Goal: Transaction & Acquisition: Purchase product/service

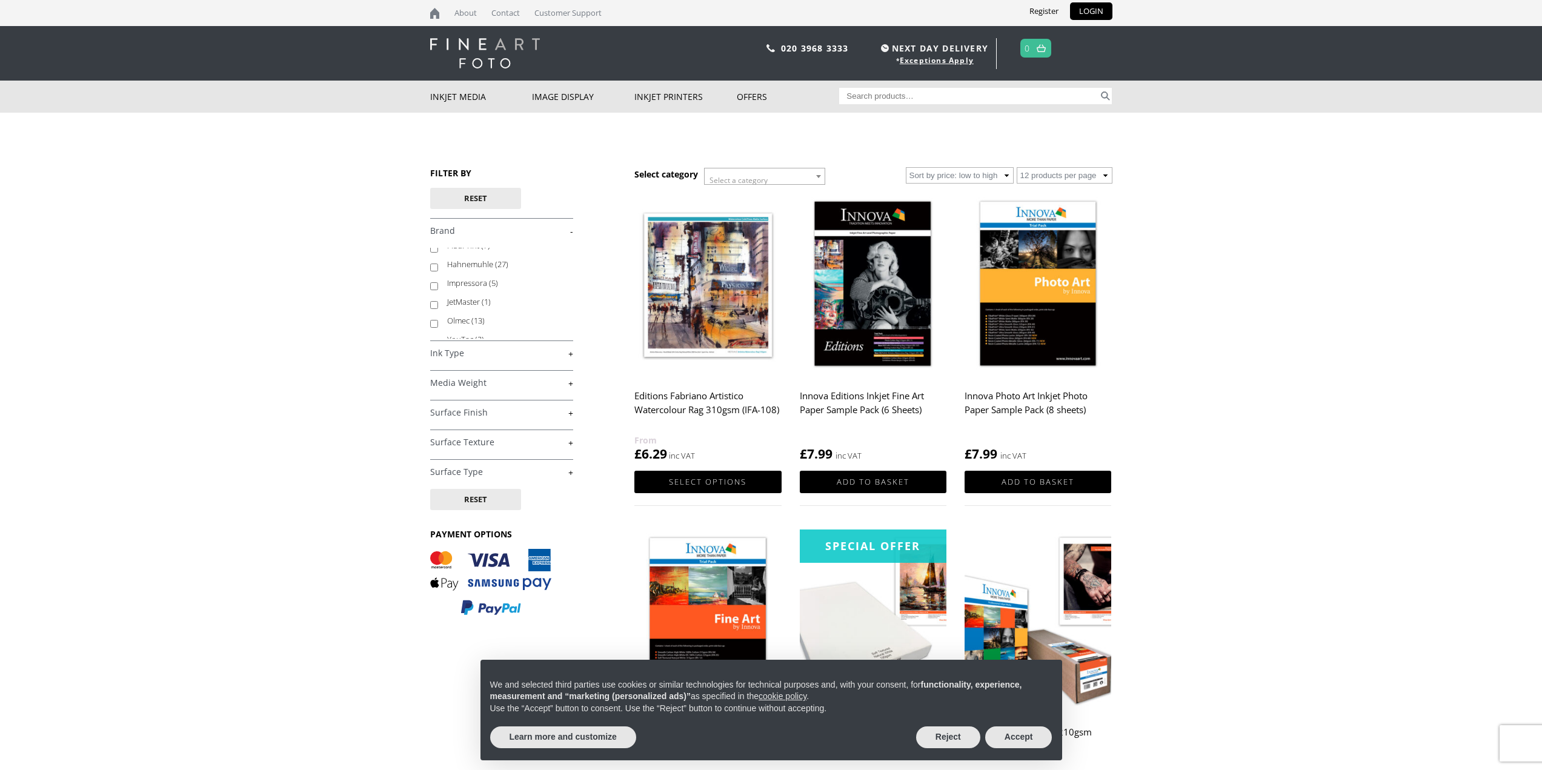
scroll to position [78, 0]
click at [435, 313] on input "Olmec (13)" at bounding box center [434, 314] width 8 height 8
checkbox input "true"
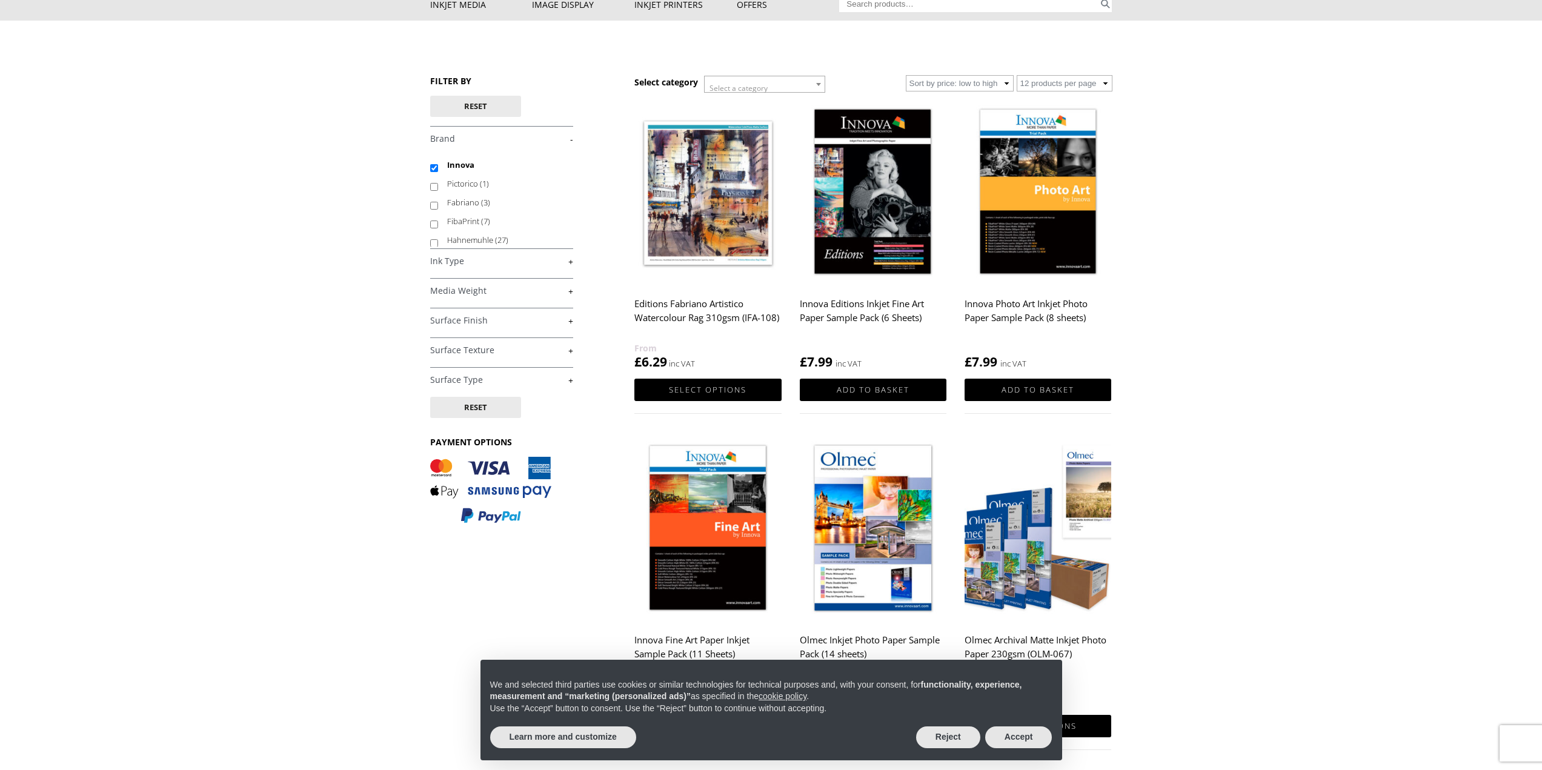
scroll to position [121, 0]
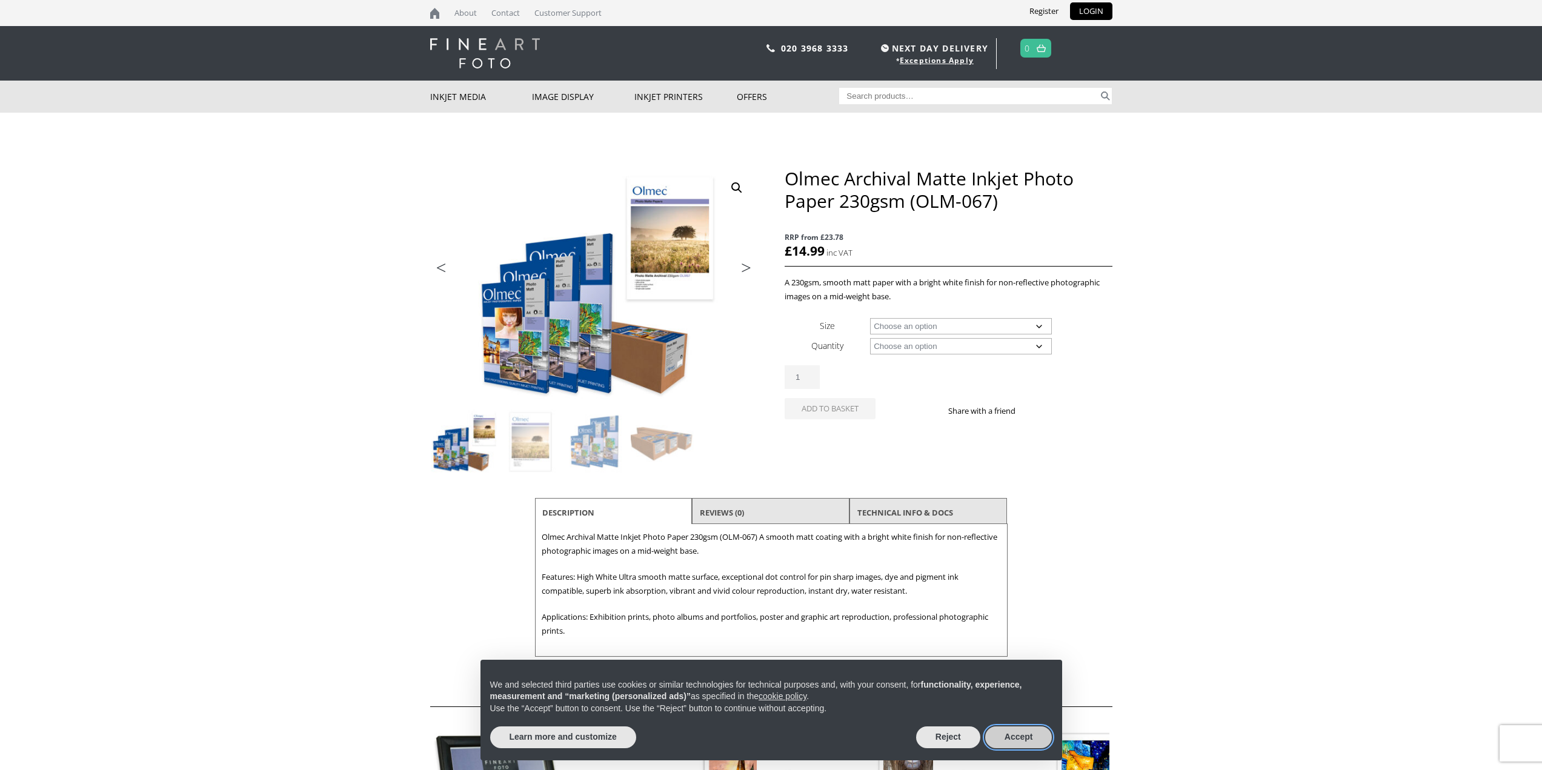
click at [1028, 740] on button "Accept" at bounding box center [1018, 737] width 67 height 22
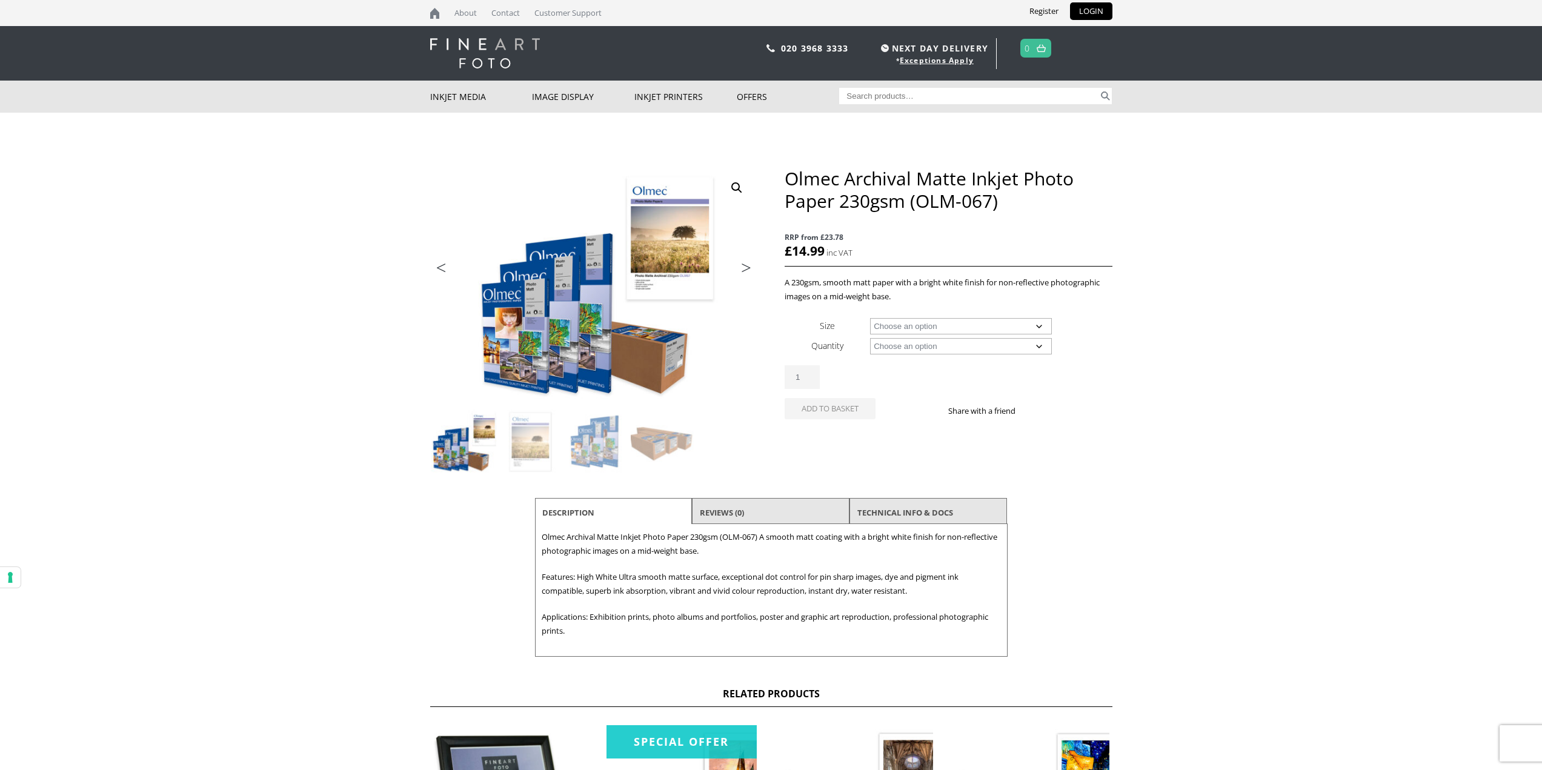
click at [961, 320] on select "Choose an option A4 Sheet A3 Sheet A3+ Sheet A2 Sheet 17" Wide Roll 24" Wide Ro…" at bounding box center [961, 326] width 182 height 16
click at [870, 318] on select "Choose an option A4 Sheet A3 Sheet A3+ Sheet A2 Sheet 17" Wide Roll 24" Wide Ro…" at bounding box center [961, 326] width 182 height 16
select select "a3-sheet"
click at [961, 344] on select "Choose an option 50 Sheets 100 Sheets" at bounding box center [961, 346] width 182 height 16
select select "50-sheets"
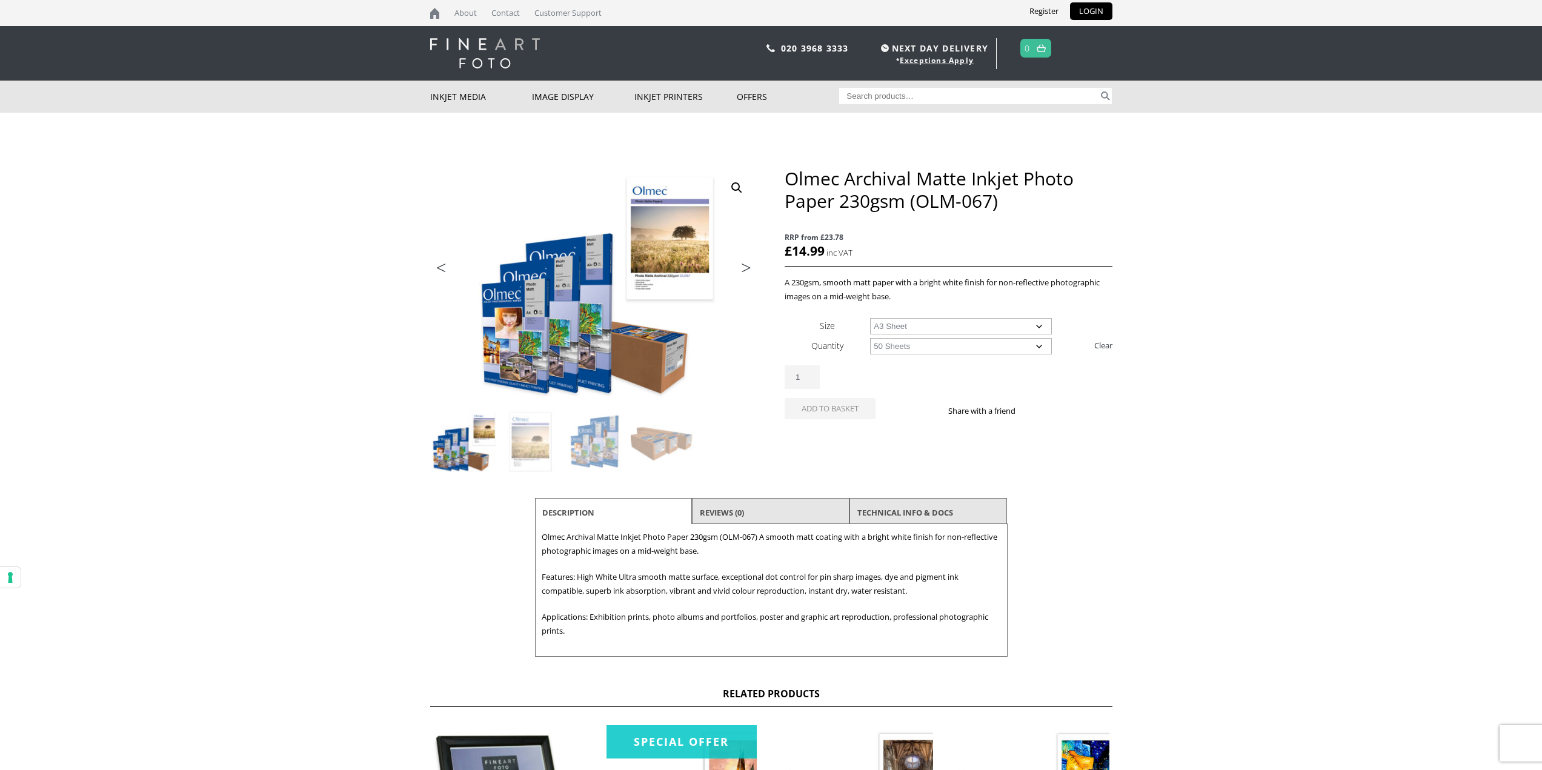
click at [870, 338] on select "Choose an option 50 Sheets 100 Sheets" at bounding box center [961, 346] width 182 height 16
select select "a3-sheet"
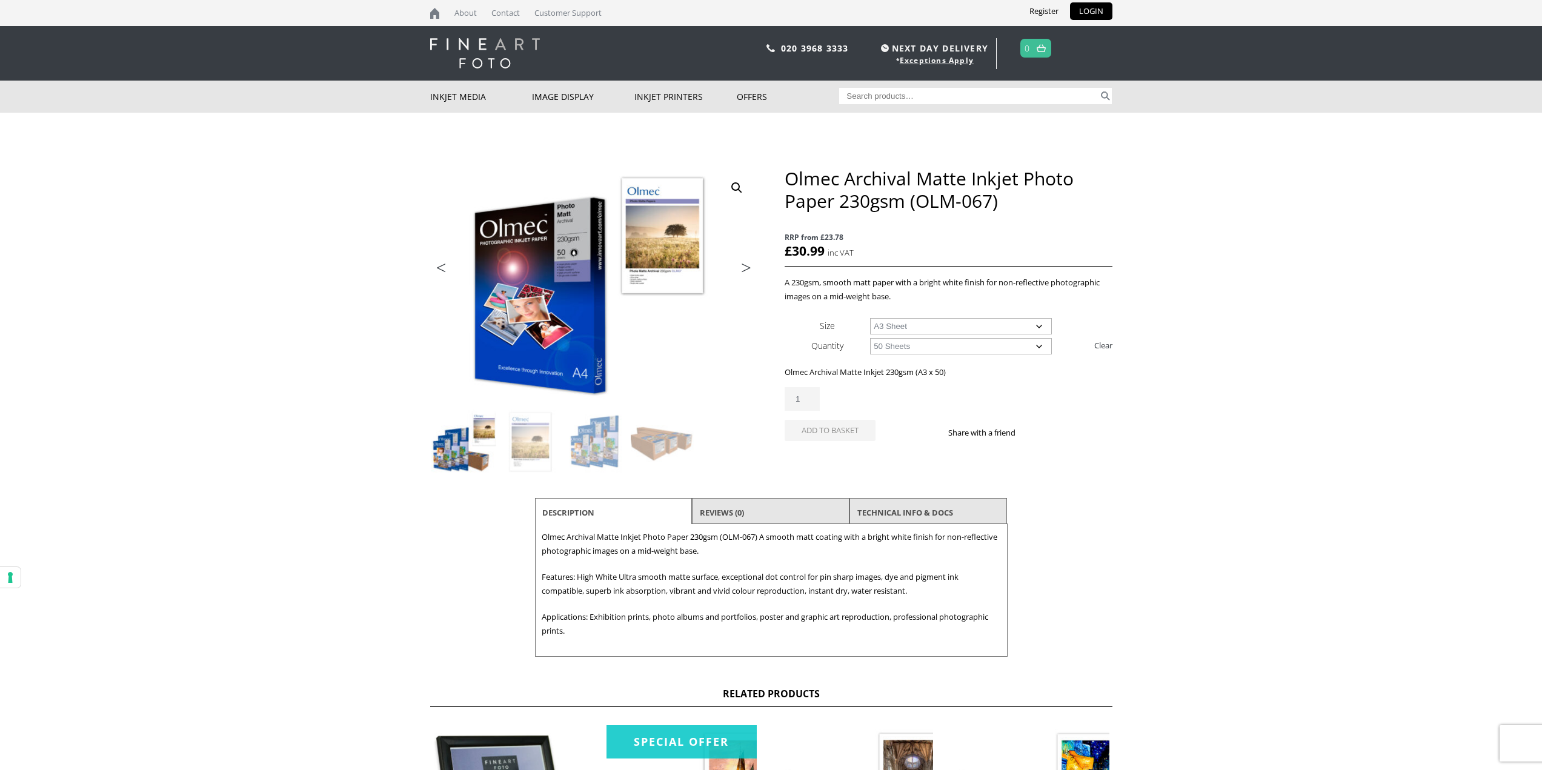
click at [981, 347] on select "Choose an option 50 Sheets 100 Sheets" at bounding box center [961, 346] width 182 height 16
select select "100-sheets"
click at [870, 338] on select "Choose an option 50 Sheets 100 Sheets" at bounding box center [961, 346] width 182 height 16
select select "a3-sheet"
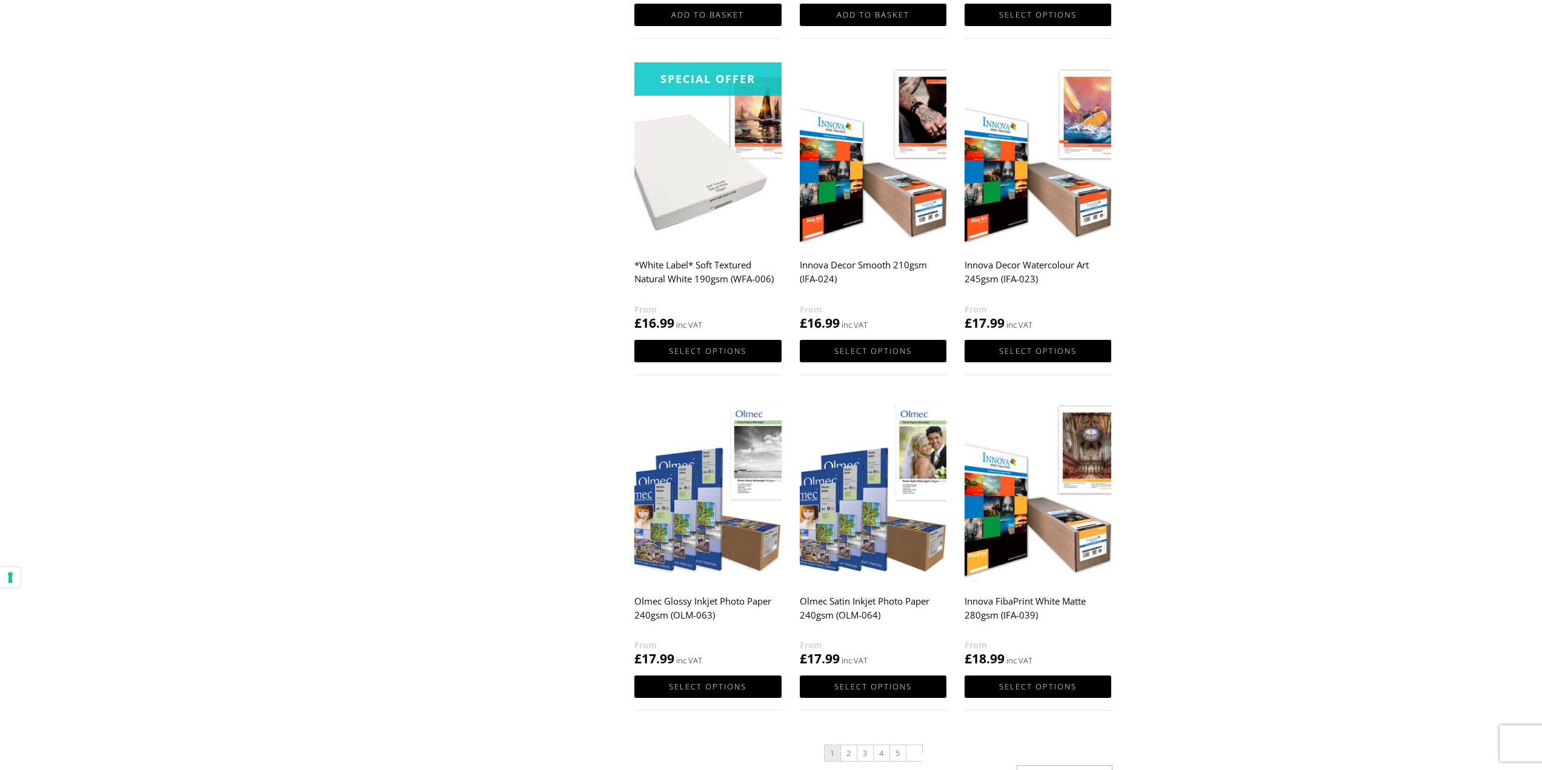
scroll to position [848, 0]
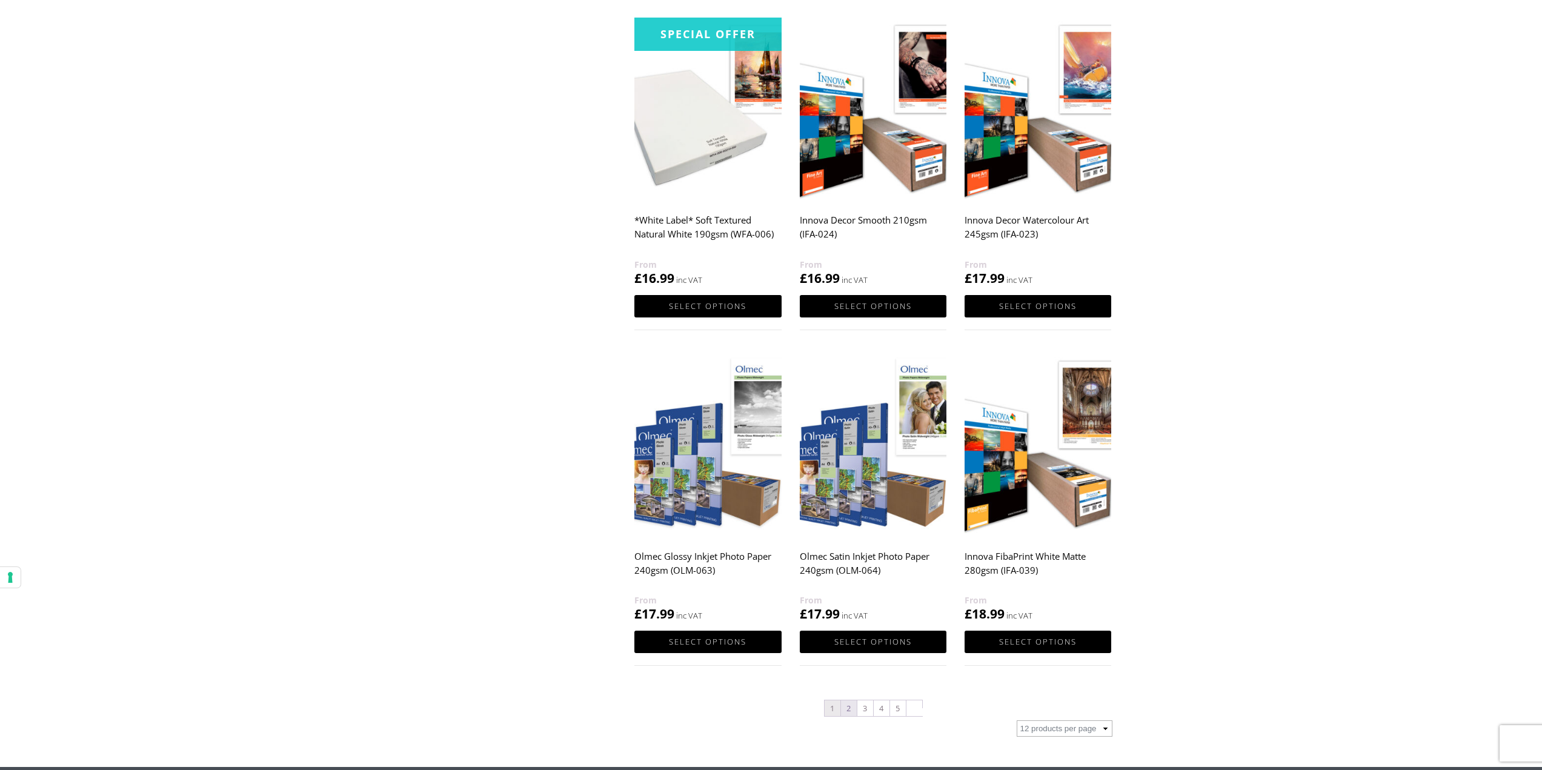
click at [849, 712] on link "2" at bounding box center [849, 708] width 16 height 16
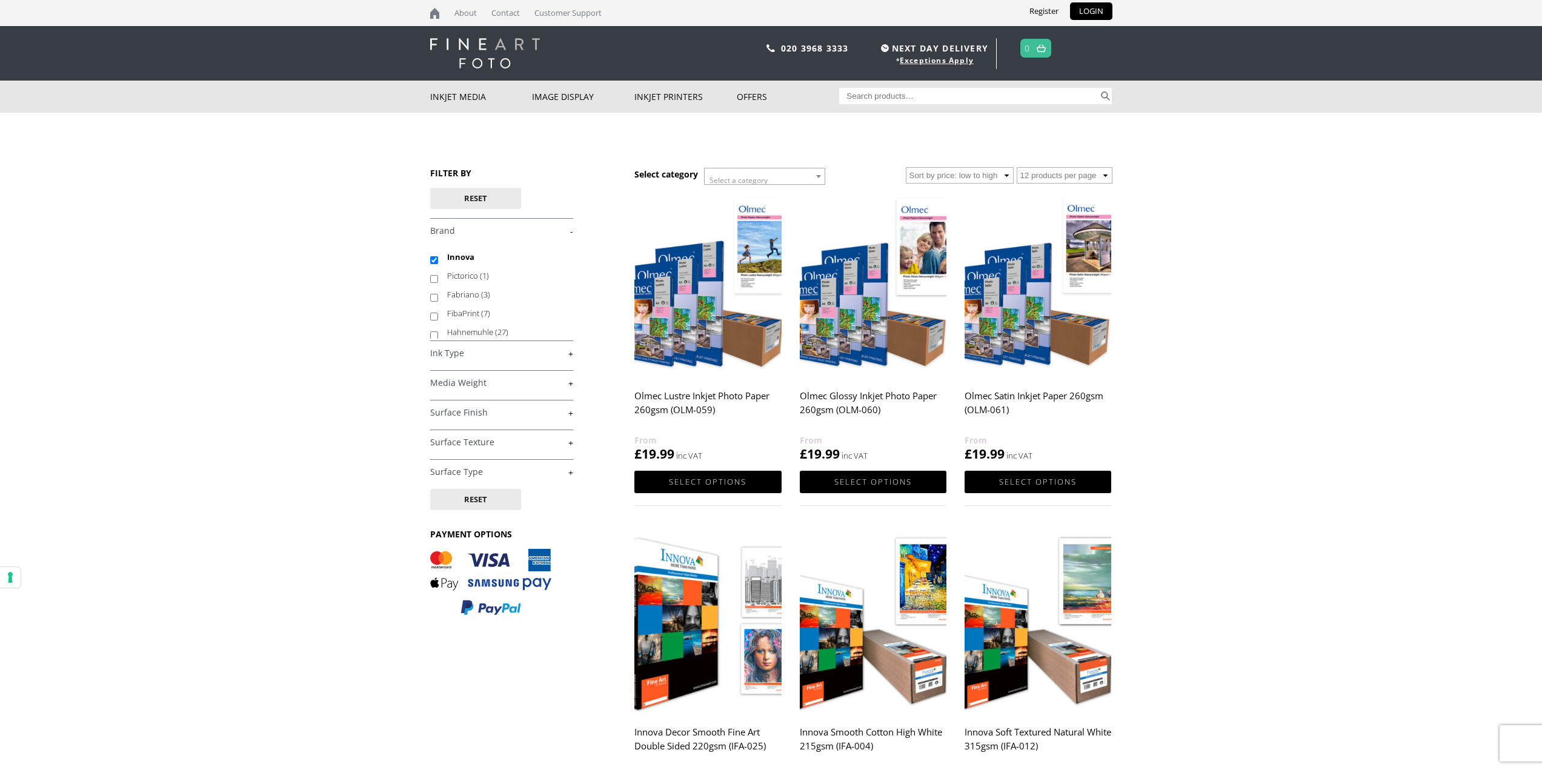
click at [567, 357] on link "+" at bounding box center [501, 354] width 143 height 12
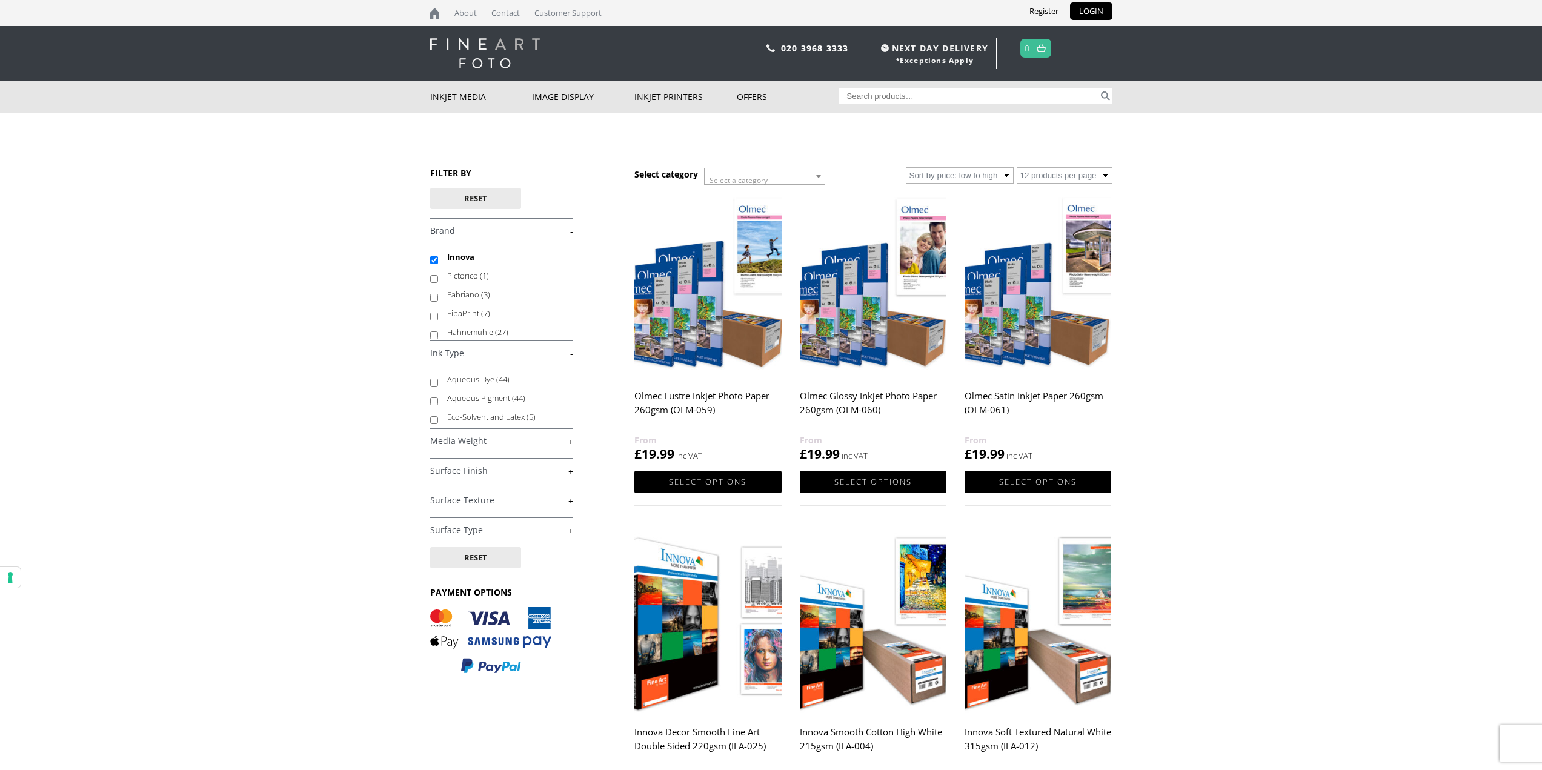
click at [568, 471] on link "+" at bounding box center [501, 471] width 143 height 12
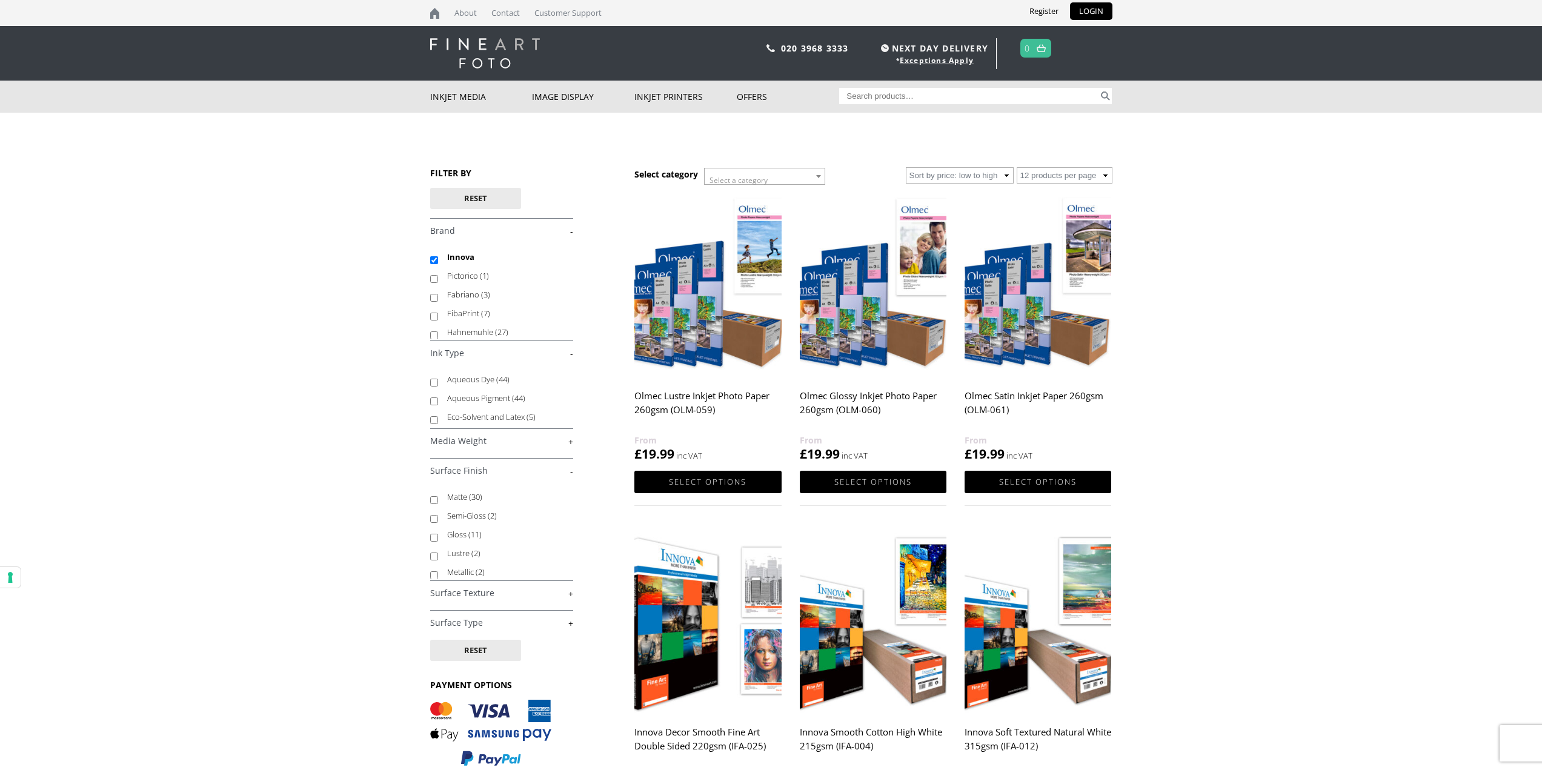
click at [434, 573] on input "Metallic (2)" at bounding box center [434, 575] width 8 height 8
checkbox input "true"
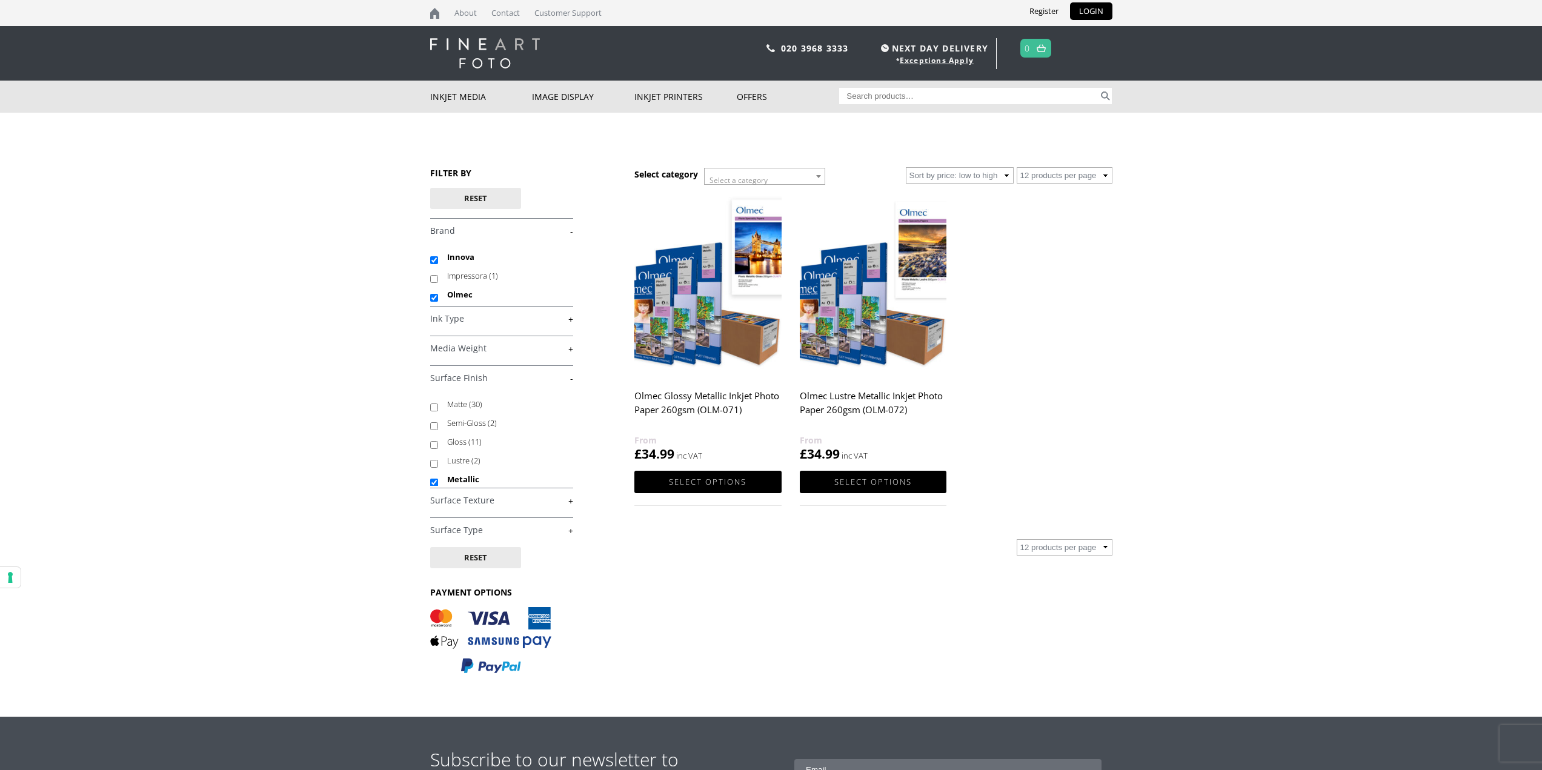
click at [1108, 430] on ul "Olmec Glossy Metallic Inkjet Photo Paper 260gsm (OLM-071) £ 34.99 Select option…" at bounding box center [872, 361] width 477 height 336
click at [700, 313] on img at bounding box center [707, 285] width 147 height 184
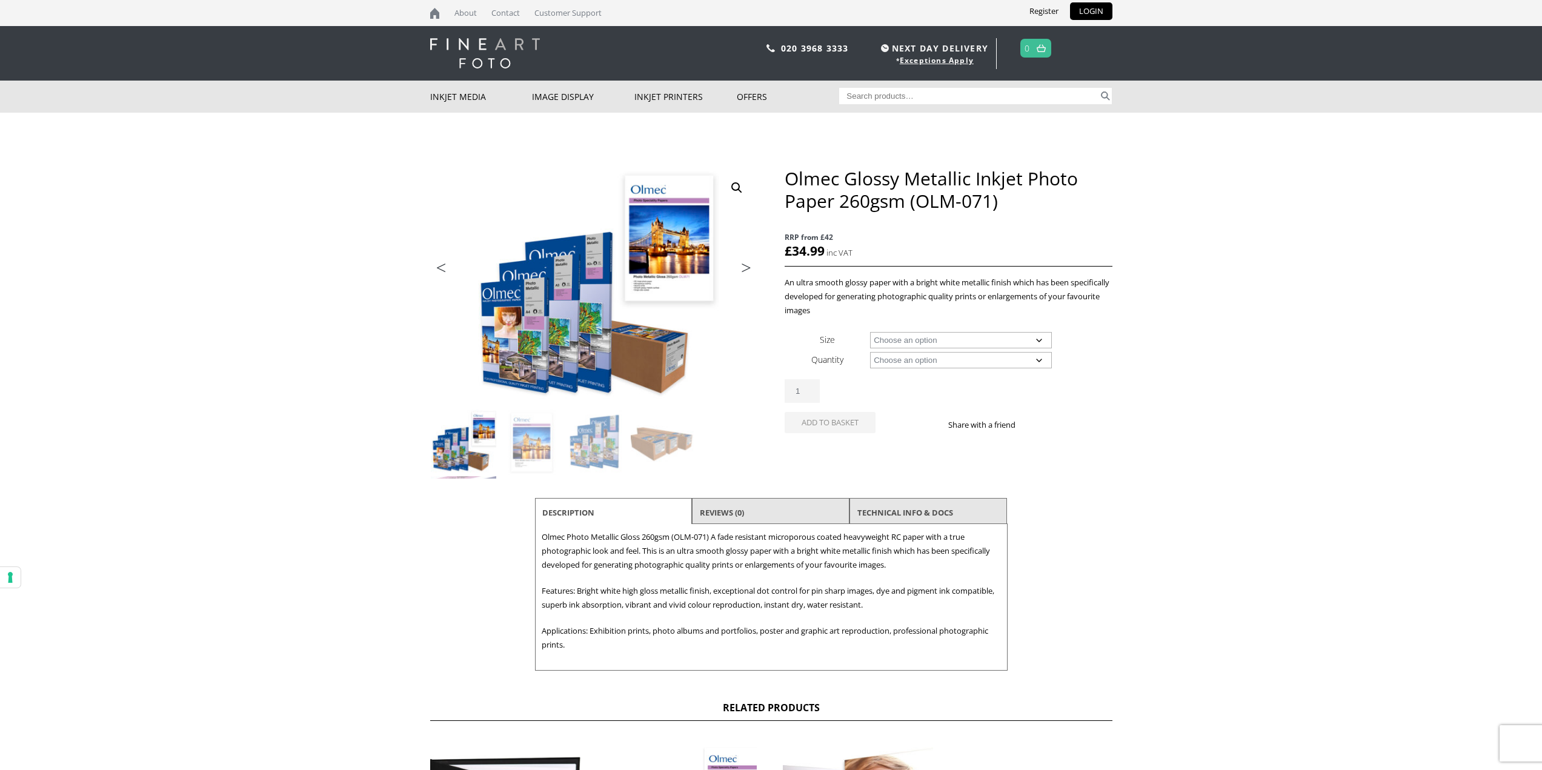
click at [977, 336] on select "Choose an option A4 Sheet A3 Sheet A3+ Sheet A2 Sheet 17" Wide Roll 24" Wide Ro…" at bounding box center [961, 340] width 182 height 16
click at [870, 332] on select "Choose an option A4 Sheet A3 Sheet A3+ Sheet A2 Sheet 17" Wide Roll 24" Wide Ro…" at bounding box center [961, 340] width 182 height 16
select select "a3-sheet"
click at [949, 360] on select "Choose an option 50 Sheets" at bounding box center [961, 360] width 182 height 16
select select "50-sheets"
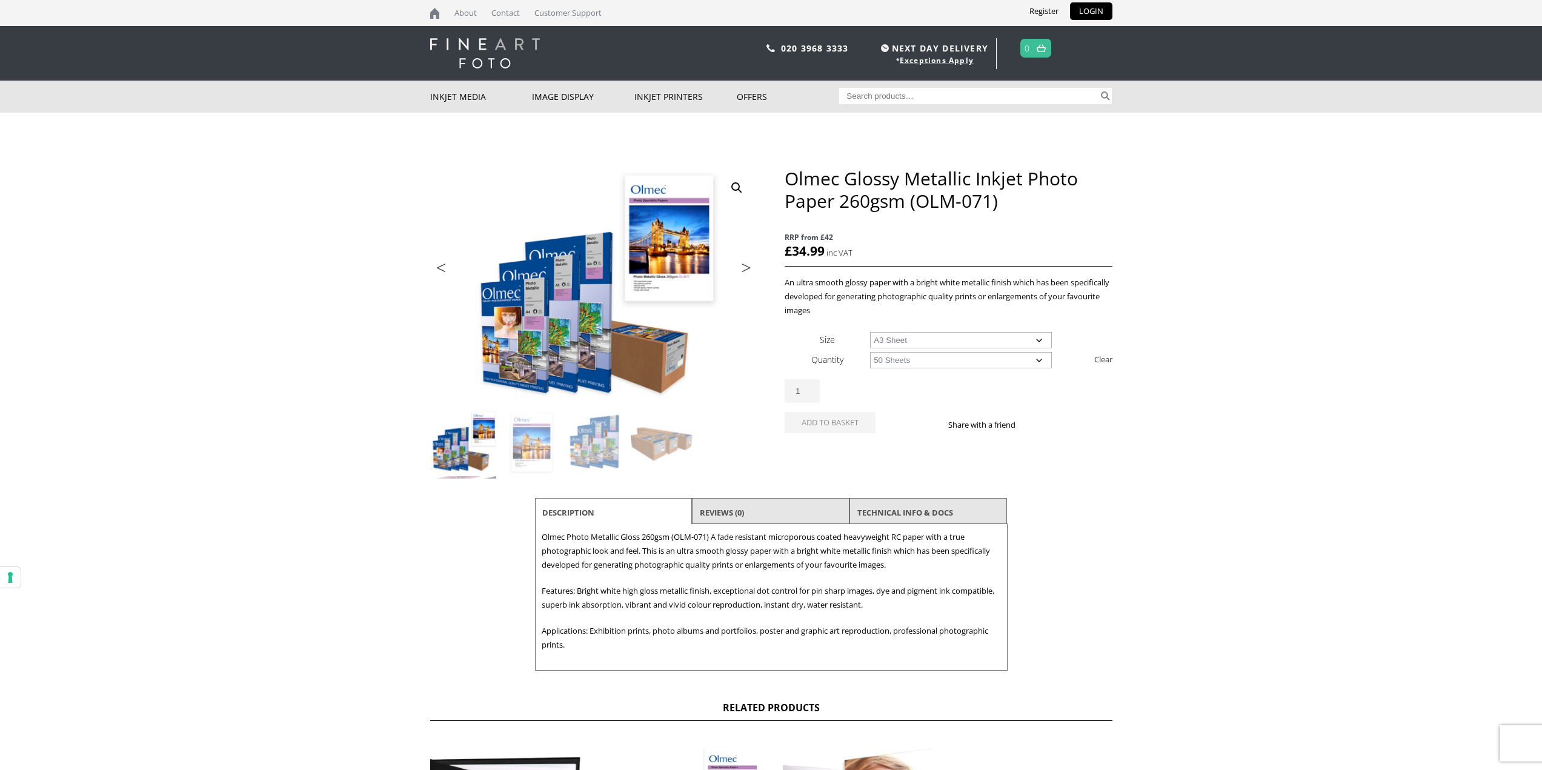
click at [870, 352] on select "Choose an option 50 Sheets" at bounding box center [961, 360] width 182 height 16
select select "a3-sheet"
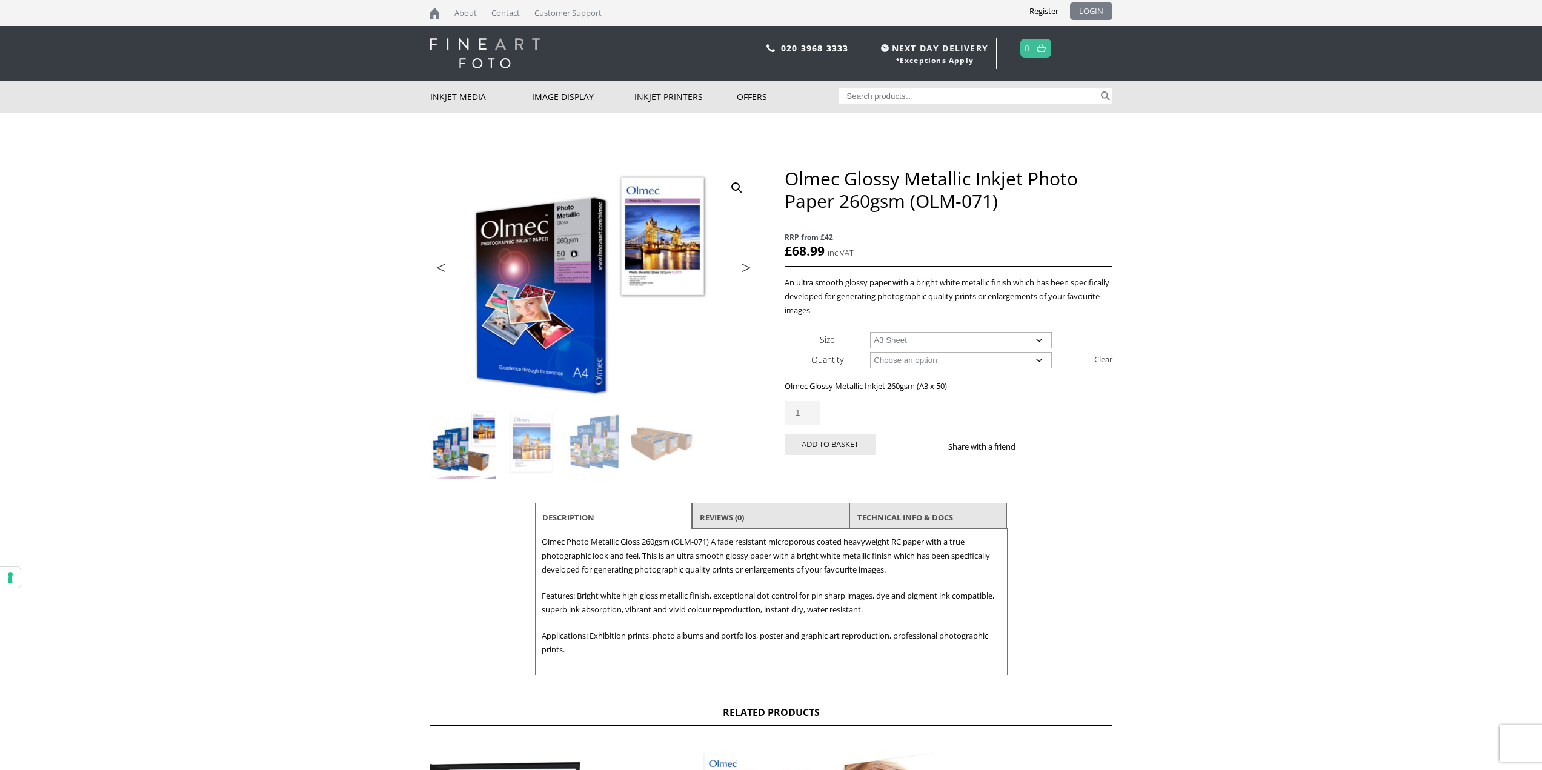
click at [1094, 11] on link "LOGIN" at bounding box center [1091, 11] width 42 height 18
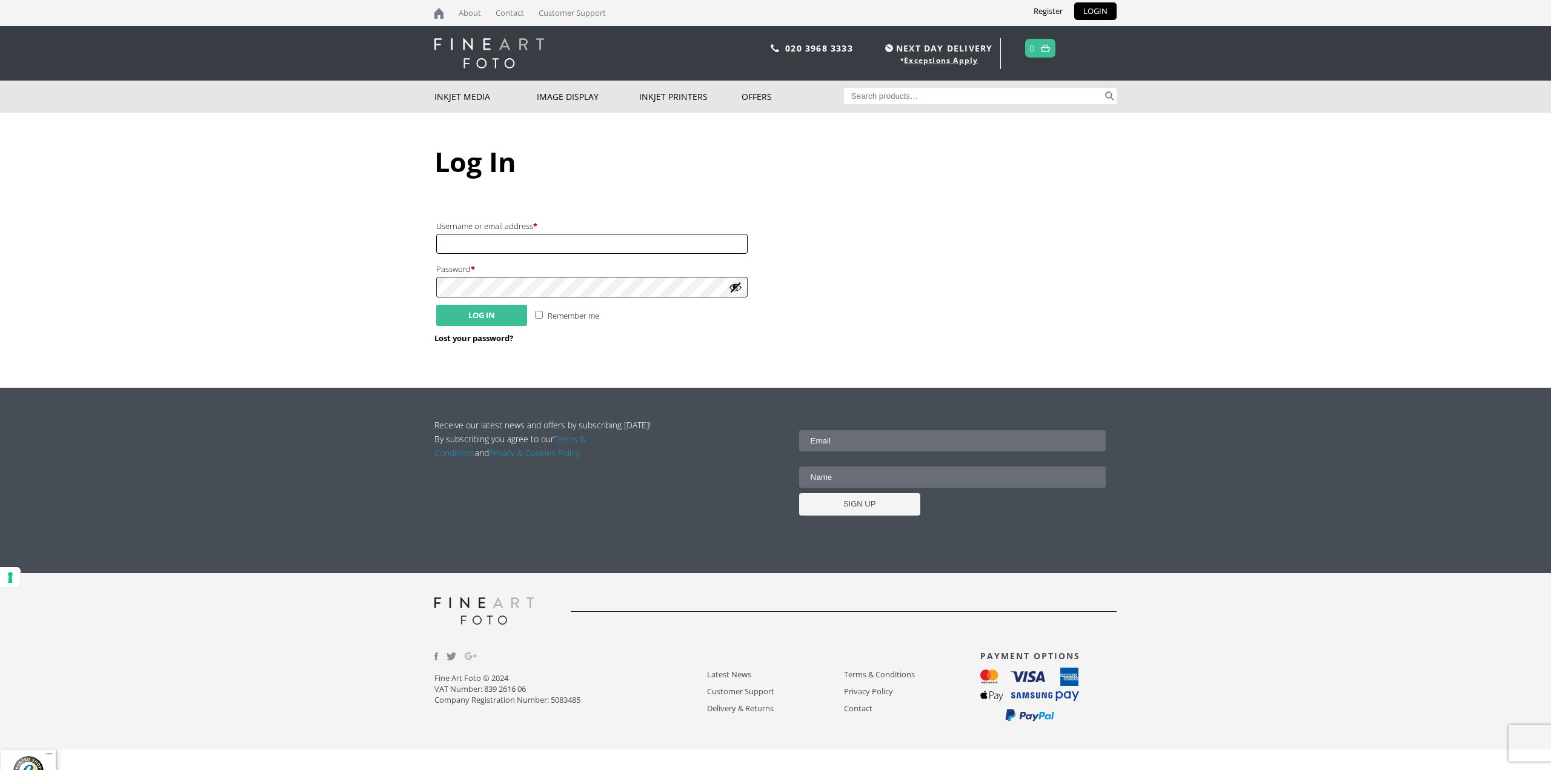
type input "[EMAIL_ADDRESS][DOMAIN_NAME]"
click at [480, 319] on button "Log in" at bounding box center [481, 315] width 91 height 21
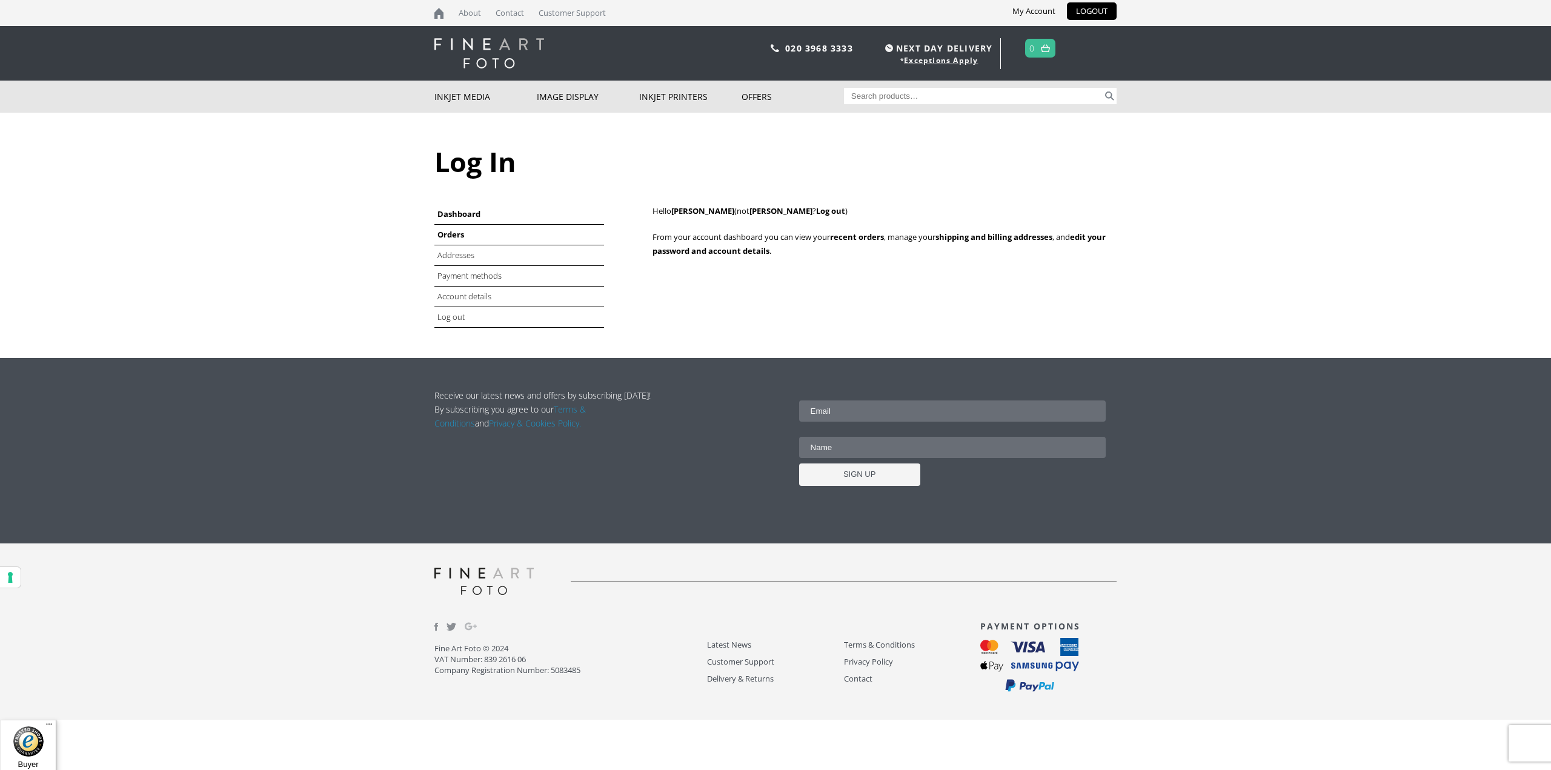
click at [459, 235] on link "Orders" at bounding box center [450, 234] width 27 height 11
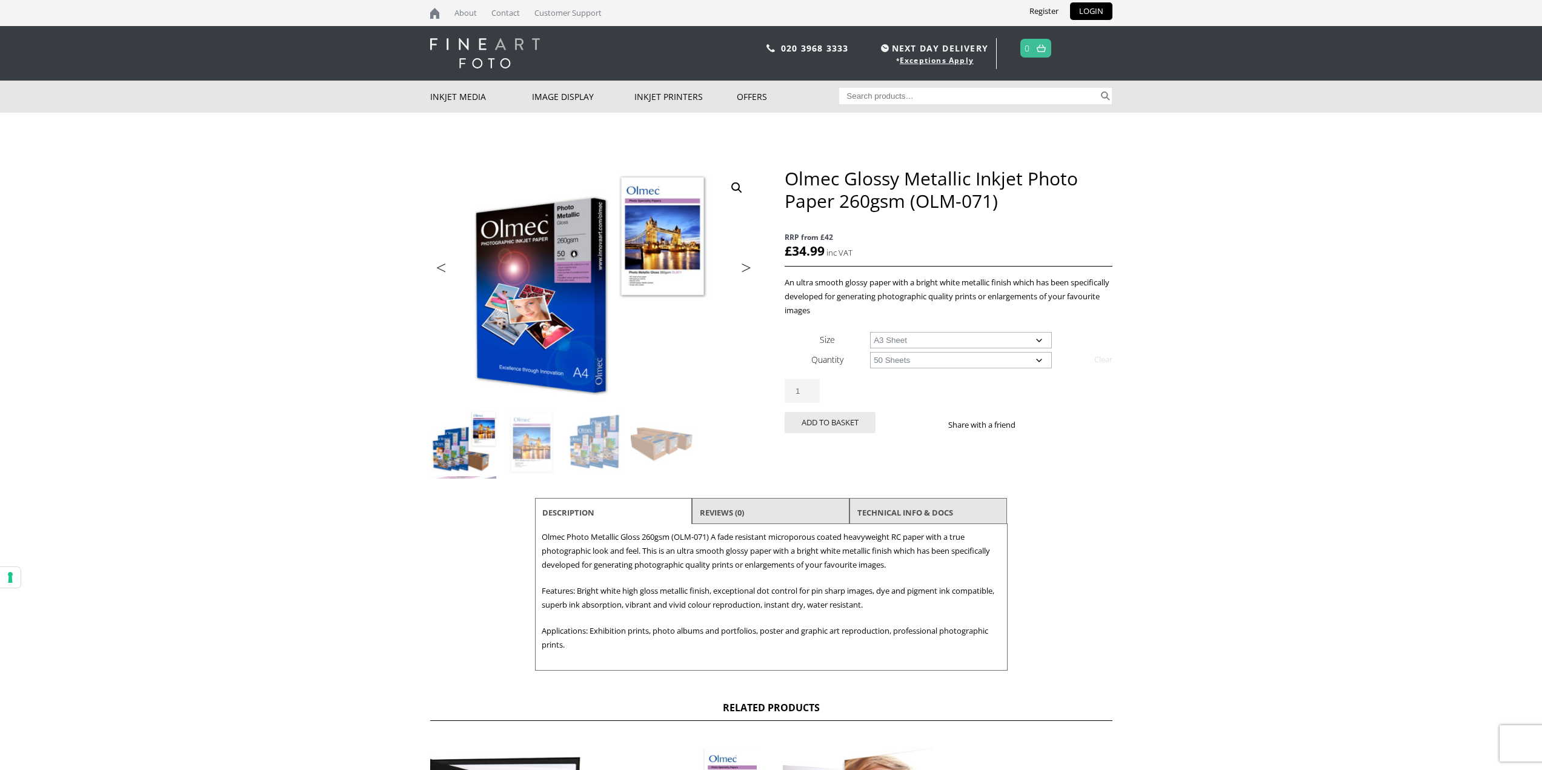
select select "a3-sheet"
select select "50-sheets"
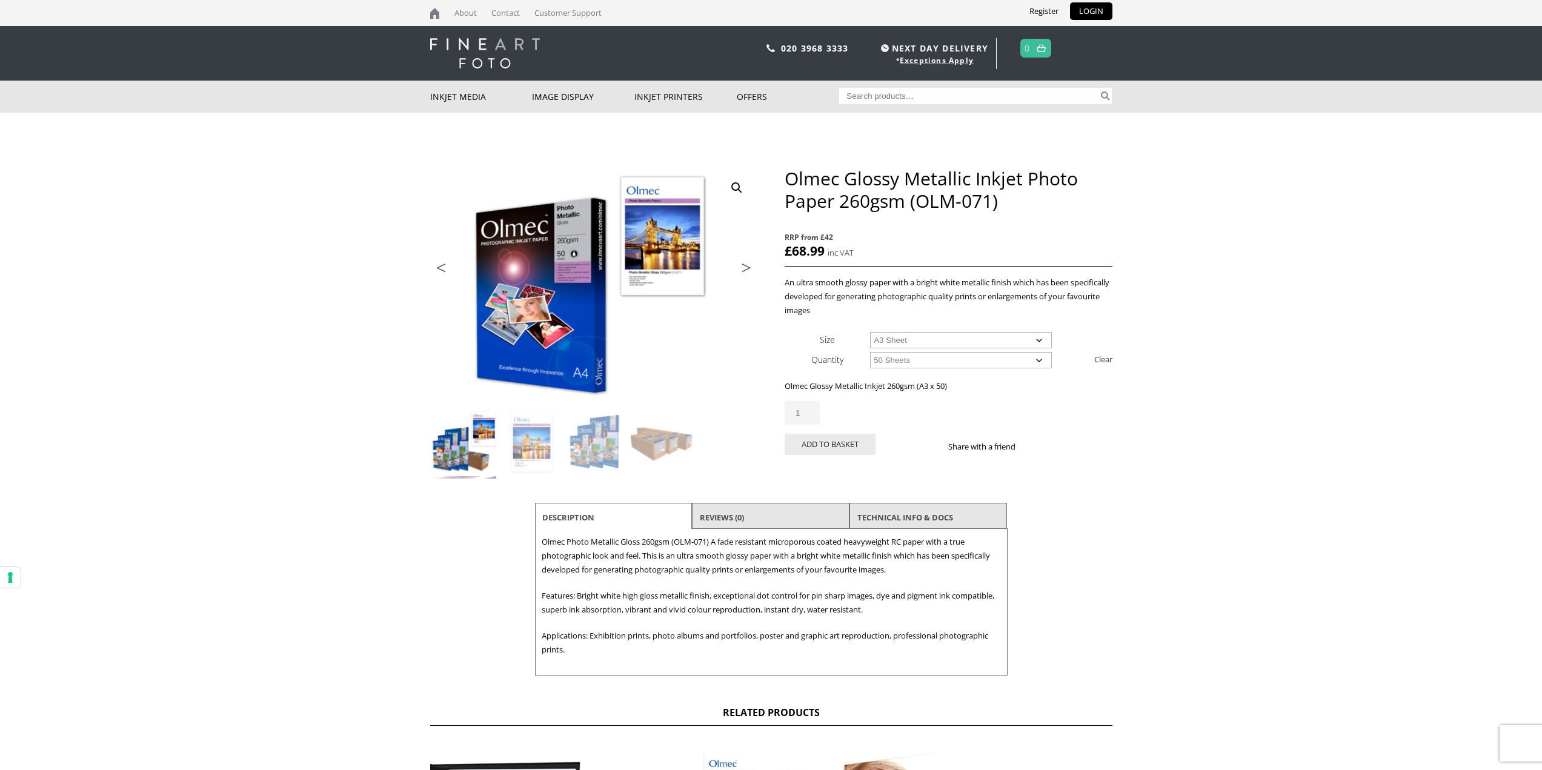
click at [871, 242] on span "RRP from £42" at bounding box center [948, 237] width 327 height 14
click at [841, 445] on button "Add to basket" at bounding box center [830, 444] width 91 height 21
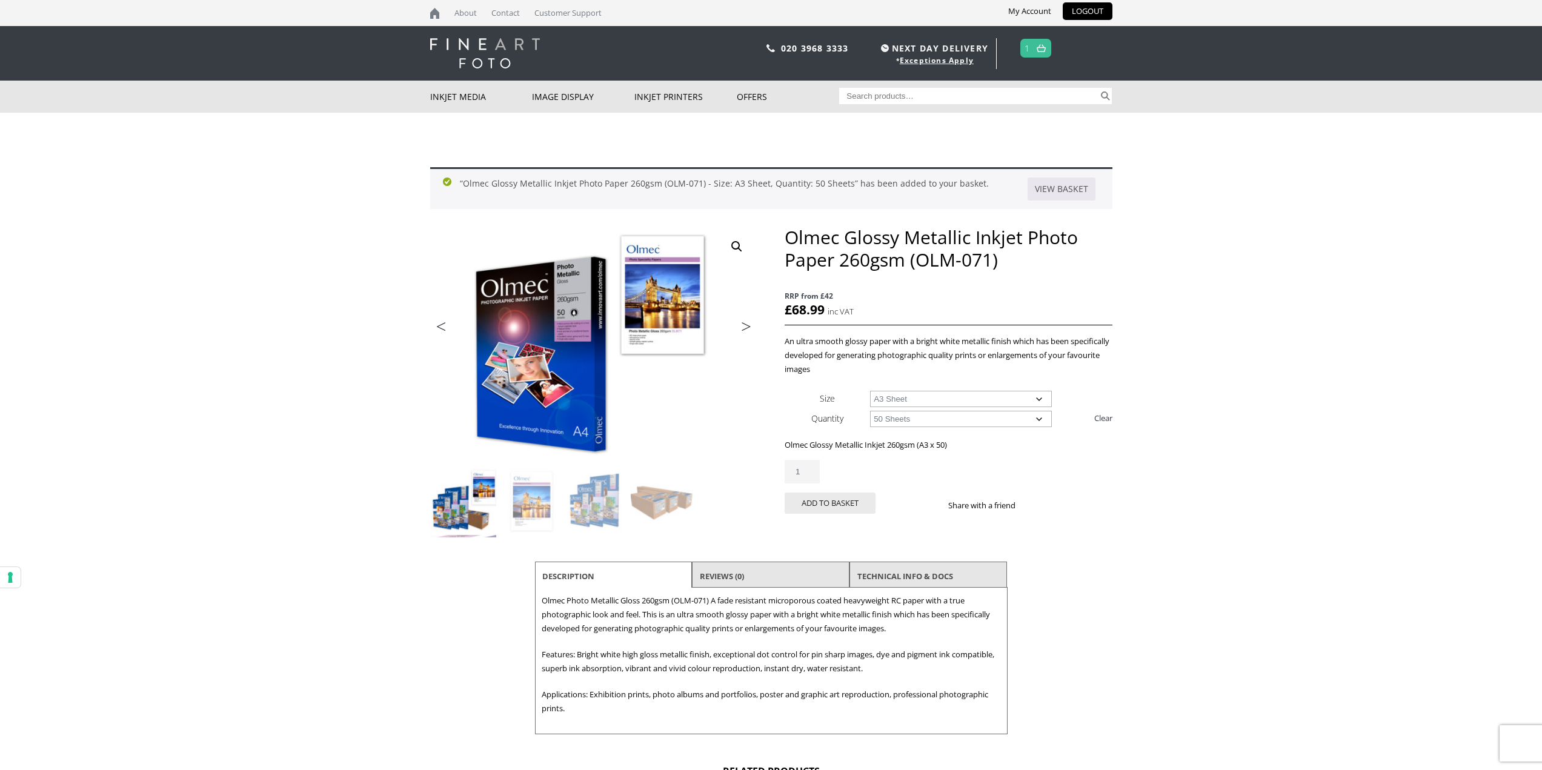
click at [951, 420] on select "Choose an option 50 Sheets" at bounding box center [961, 419] width 182 height 16
click at [1042, 49] on img at bounding box center [1041, 48] width 9 height 8
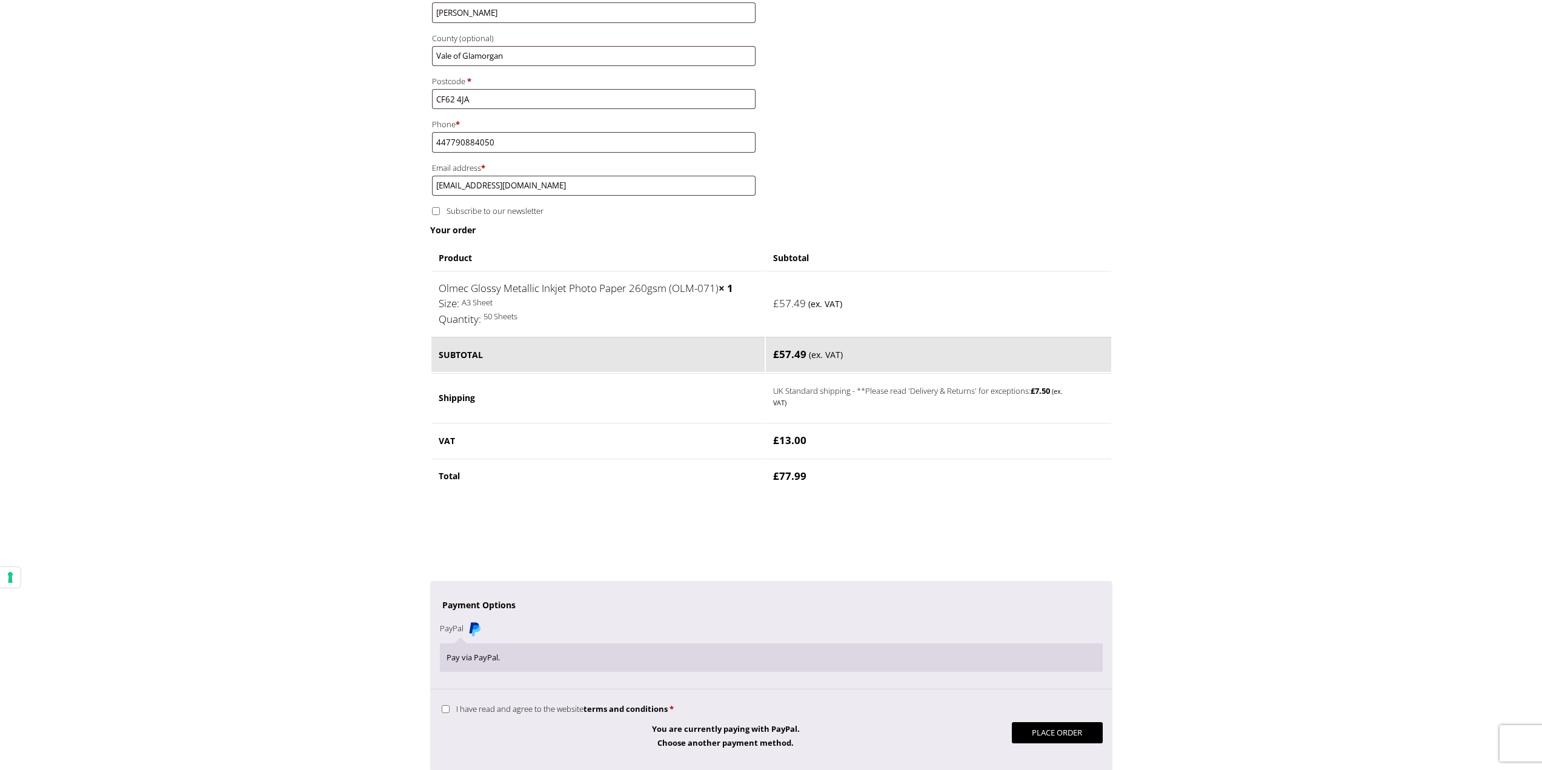
scroll to position [606, 0]
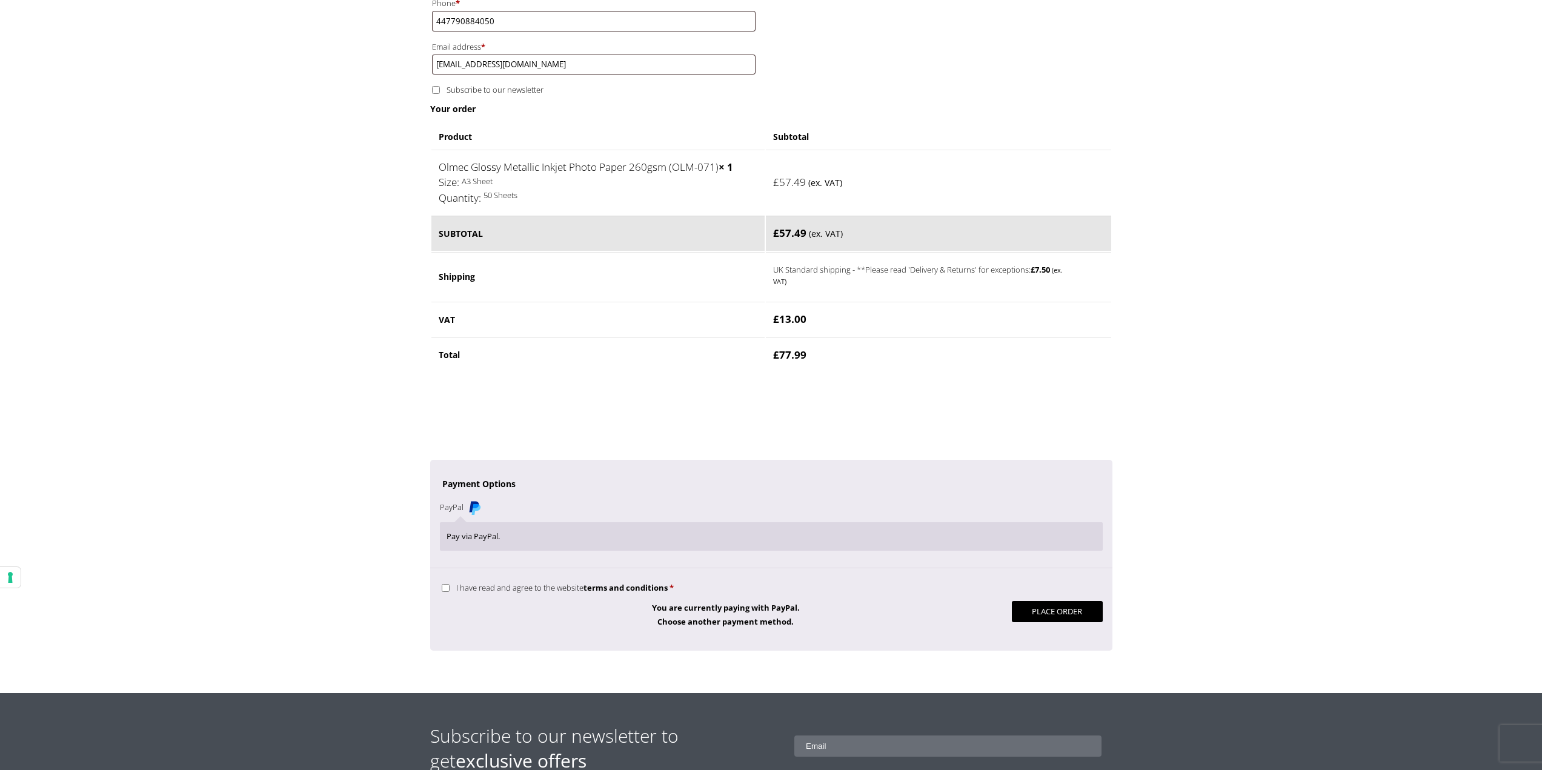
click at [449, 586] on input "I have read and agree to the website terms and conditions *" at bounding box center [446, 588] width 8 height 8
checkbox input "true"
click at [1034, 608] on button "Place order" at bounding box center [1057, 611] width 91 height 21
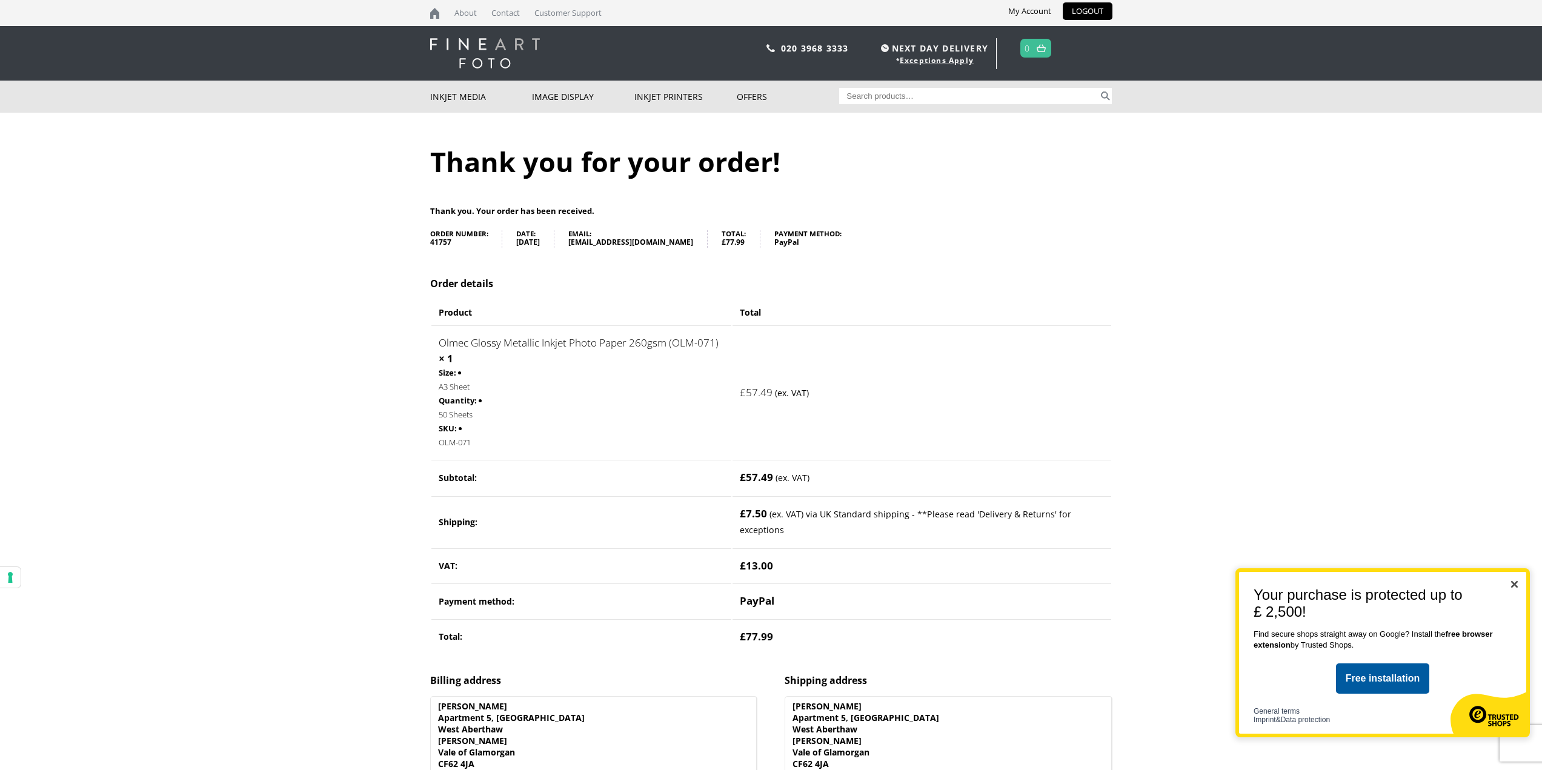
click at [1510, 584] on div "Your purchase is protected up to £ 2,500! Find secure shops straight away on Go…" at bounding box center [1382, 652] width 294 height 169
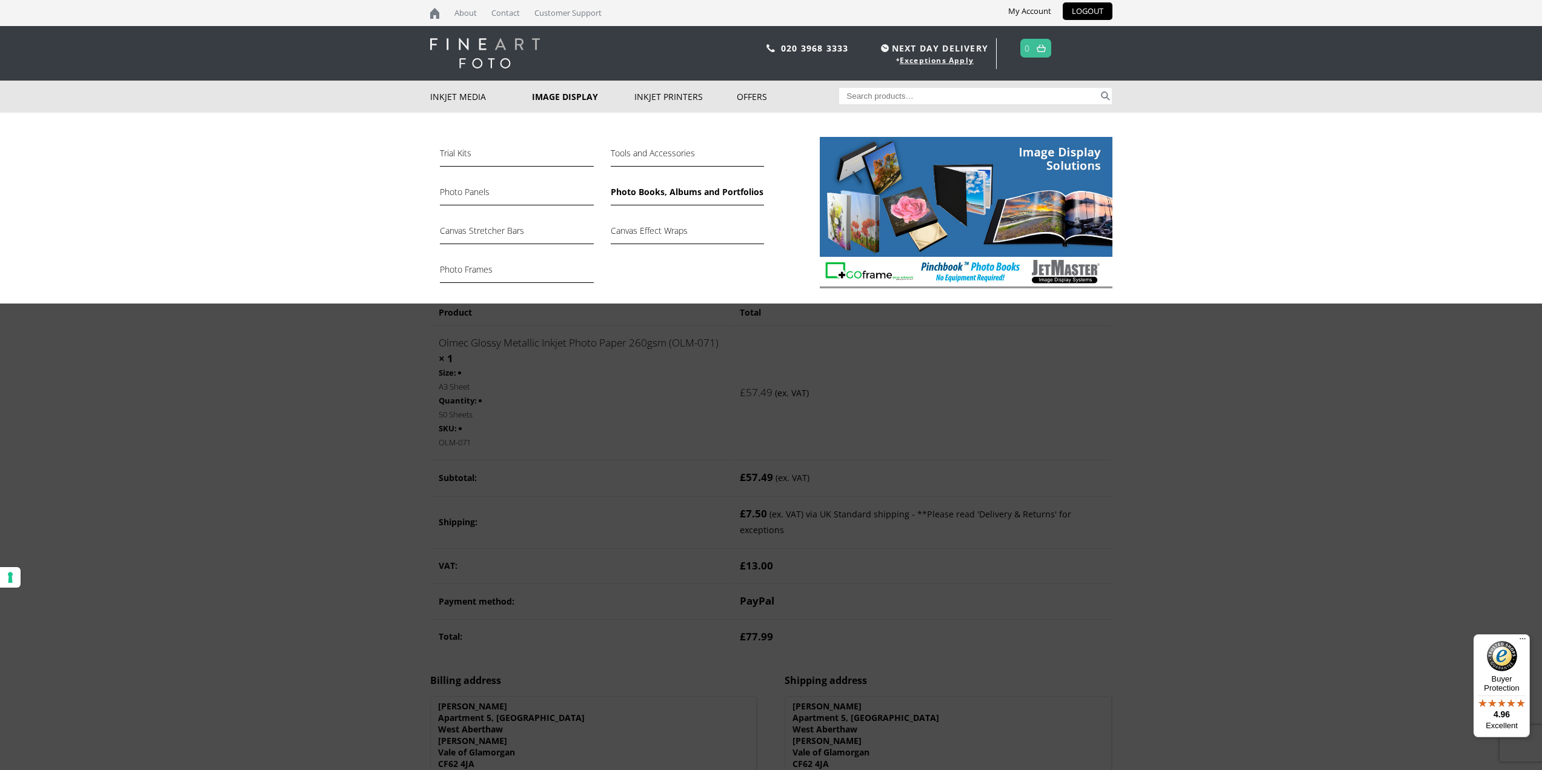
click at [665, 190] on link "Photo Books, Albums and Portfolios" at bounding box center [687, 195] width 153 height 21
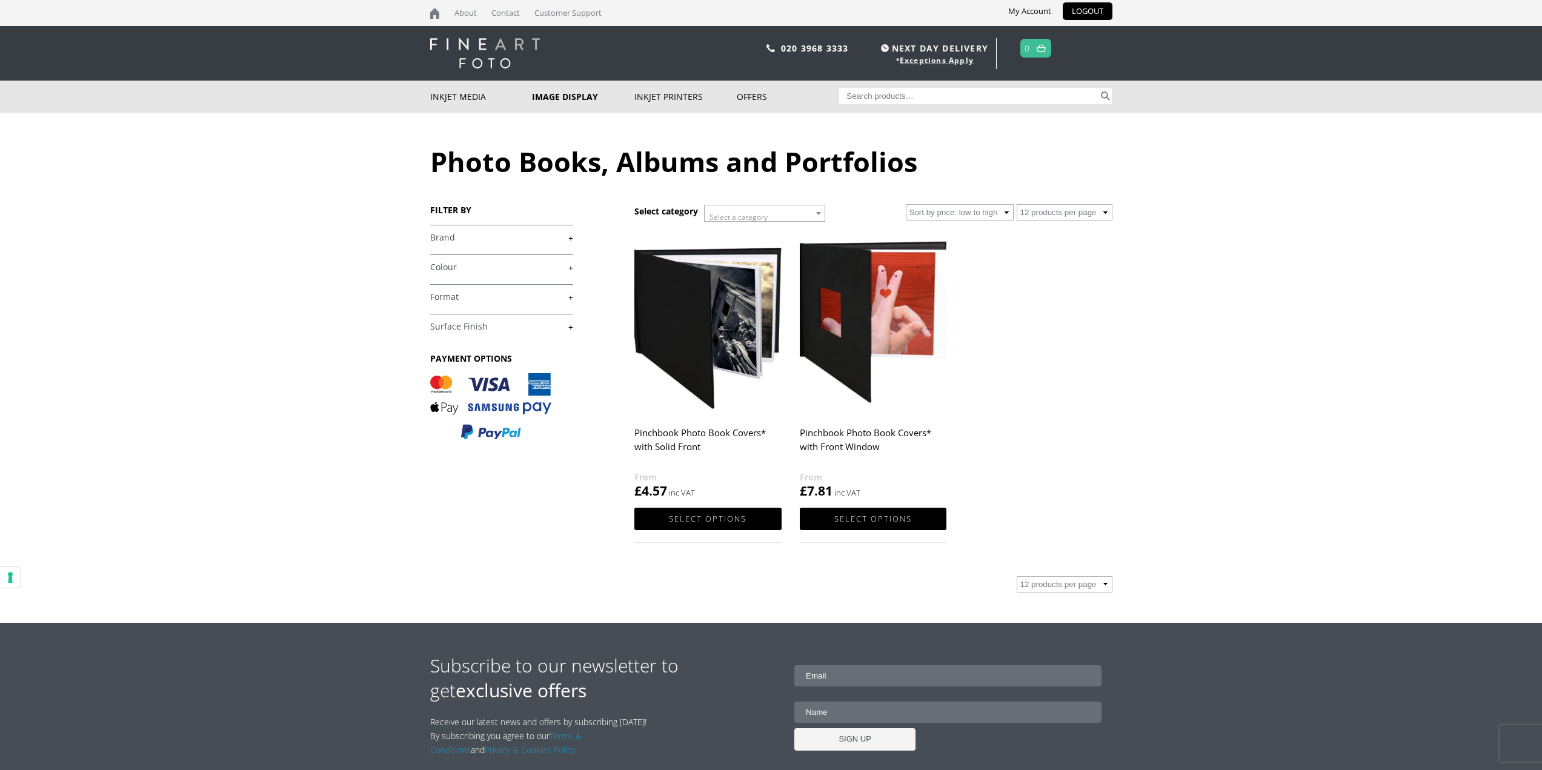
click at [486, 236] on link "+" at bounding box center [501, 238] width 143 height 12
click at [486, 236] on link "-" at bounding box center [501, 238] width 143 height 12
click at [710, 296] on img at bounding box center [707, 322] width 147 height 184
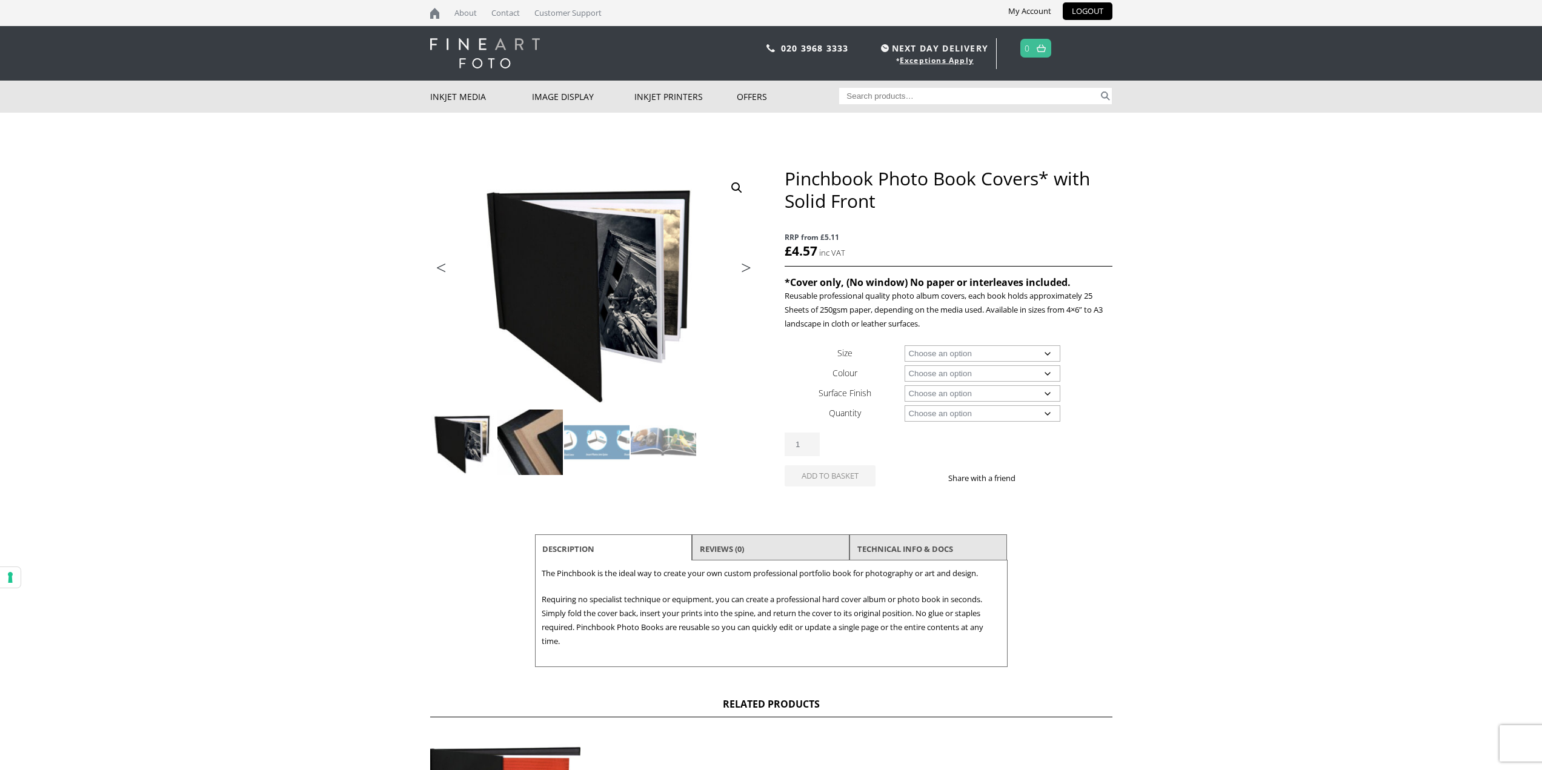
click at [532, 439] on img at bounding box center [529, 442] width 65 height 65
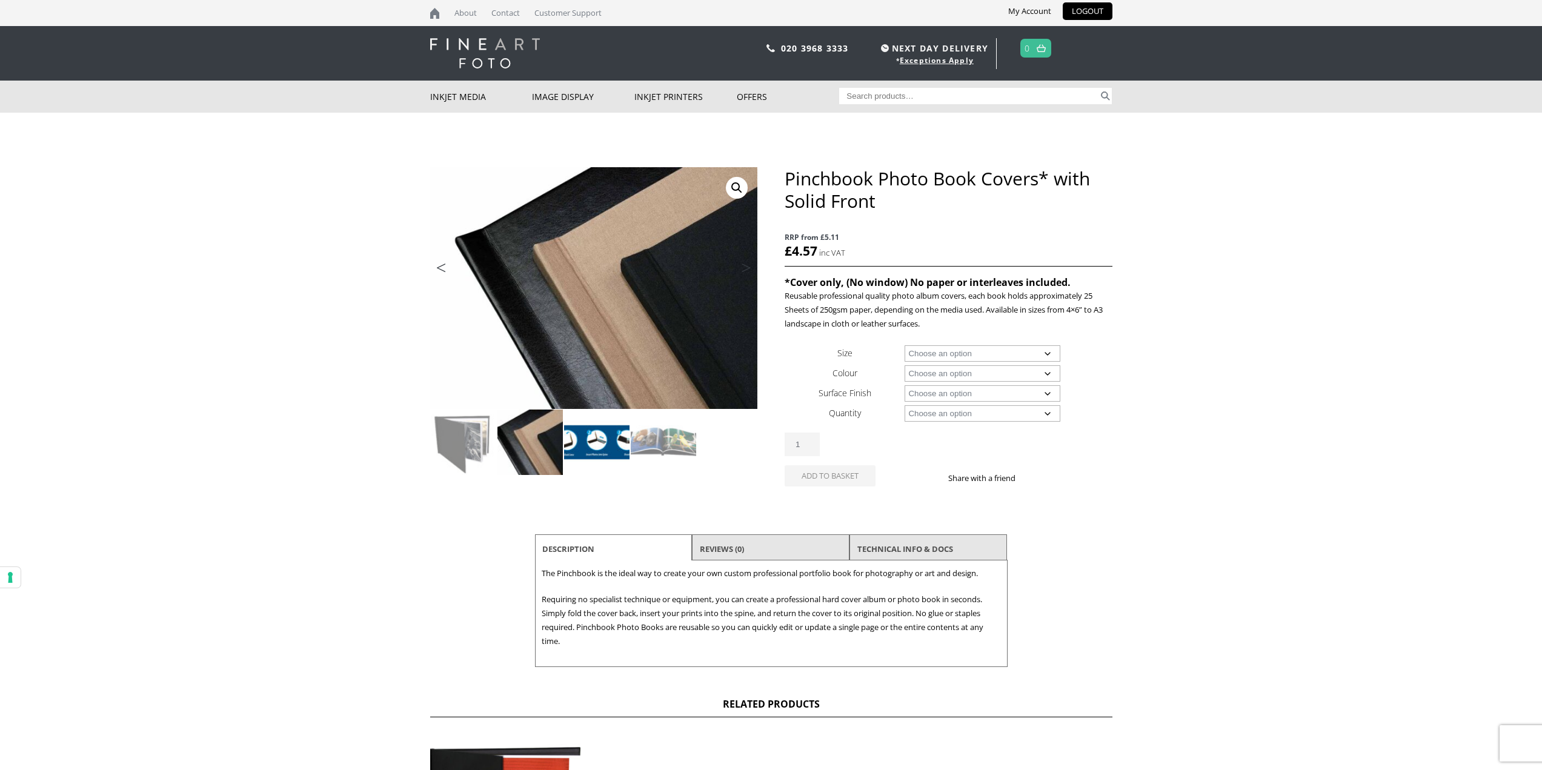
click at [599, 448] on img at bounding box center [596, 442] width 65 height 65
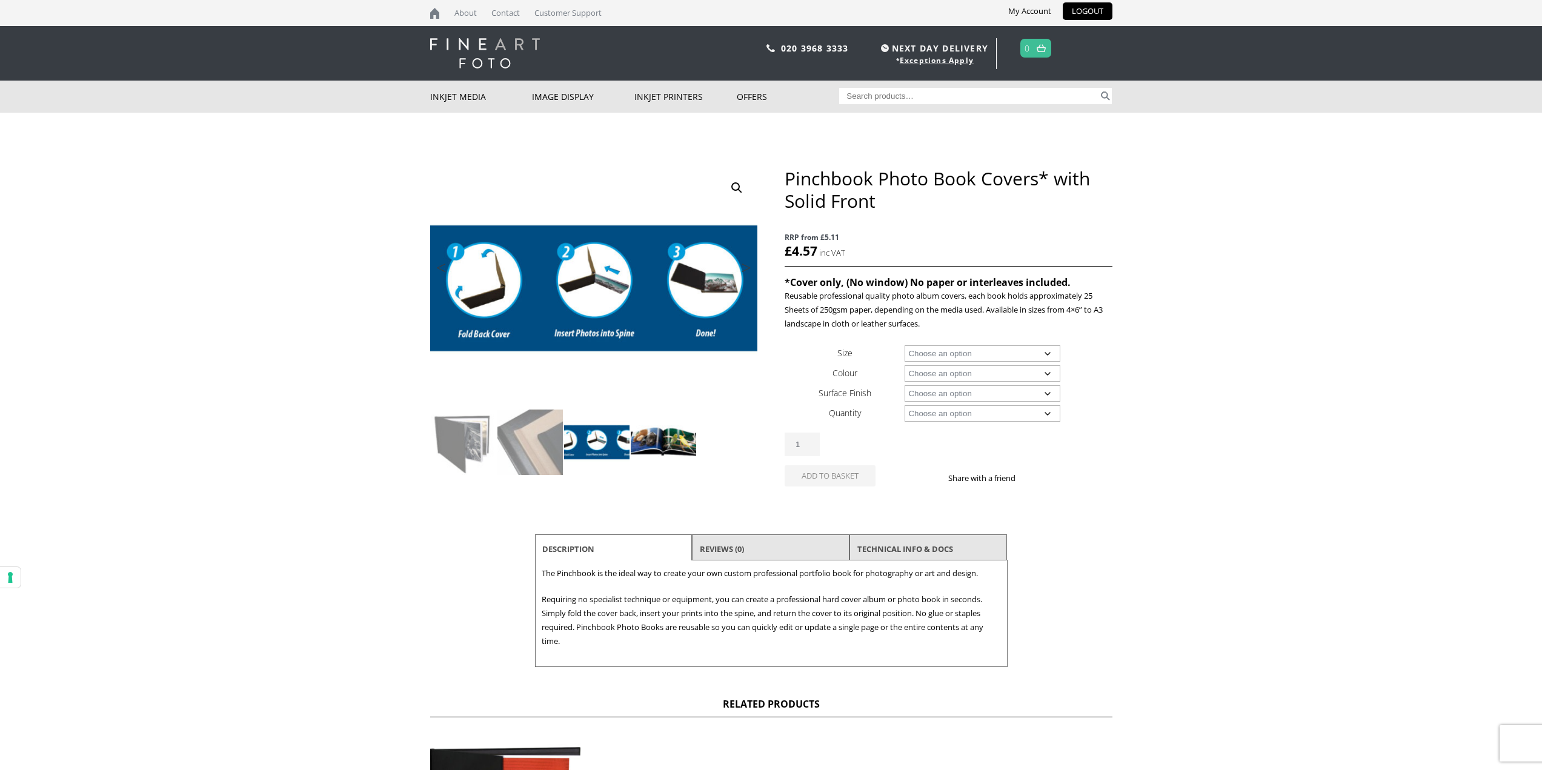
click at [643, 447] on img at bounding box center [663, 442] width 65 height 65
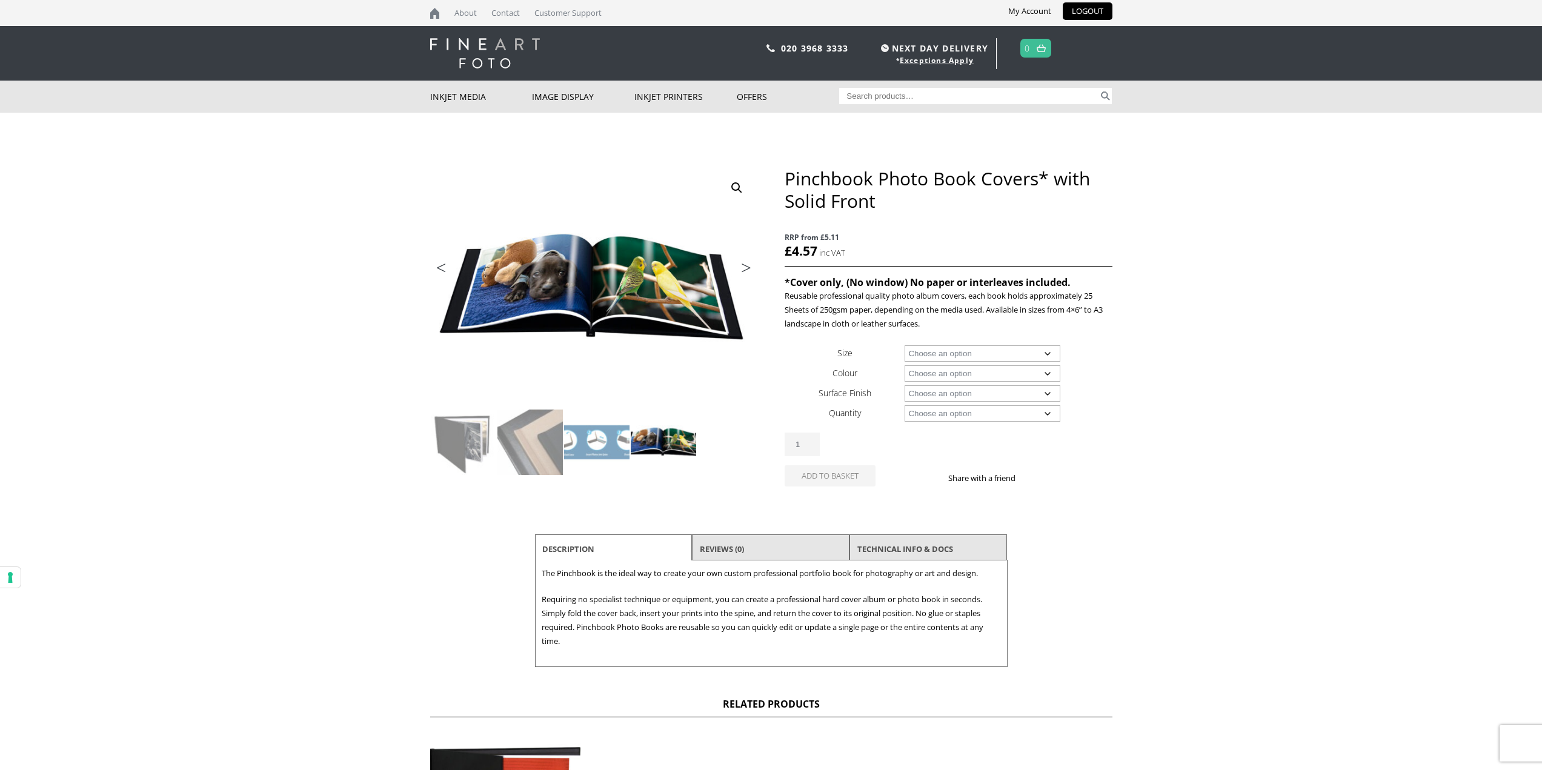
drag, startPoint x: 1163, startPoint y: 376, endPoint x: 1085, endPoint y: 494, distance: 141.1
click at [1163, 377] on body "NEXT DAY DELIVERY * Exceptions Apply About Contact Customer Support My Account …" at bounding box center [771, 385] width 1542 height 770
click at [1266, 310] on body "NEXT DAY DELIVERY * Exceptions Apply About Contact Customer Support My Account …" at bounding box center [771, 385] width 1542 height 770
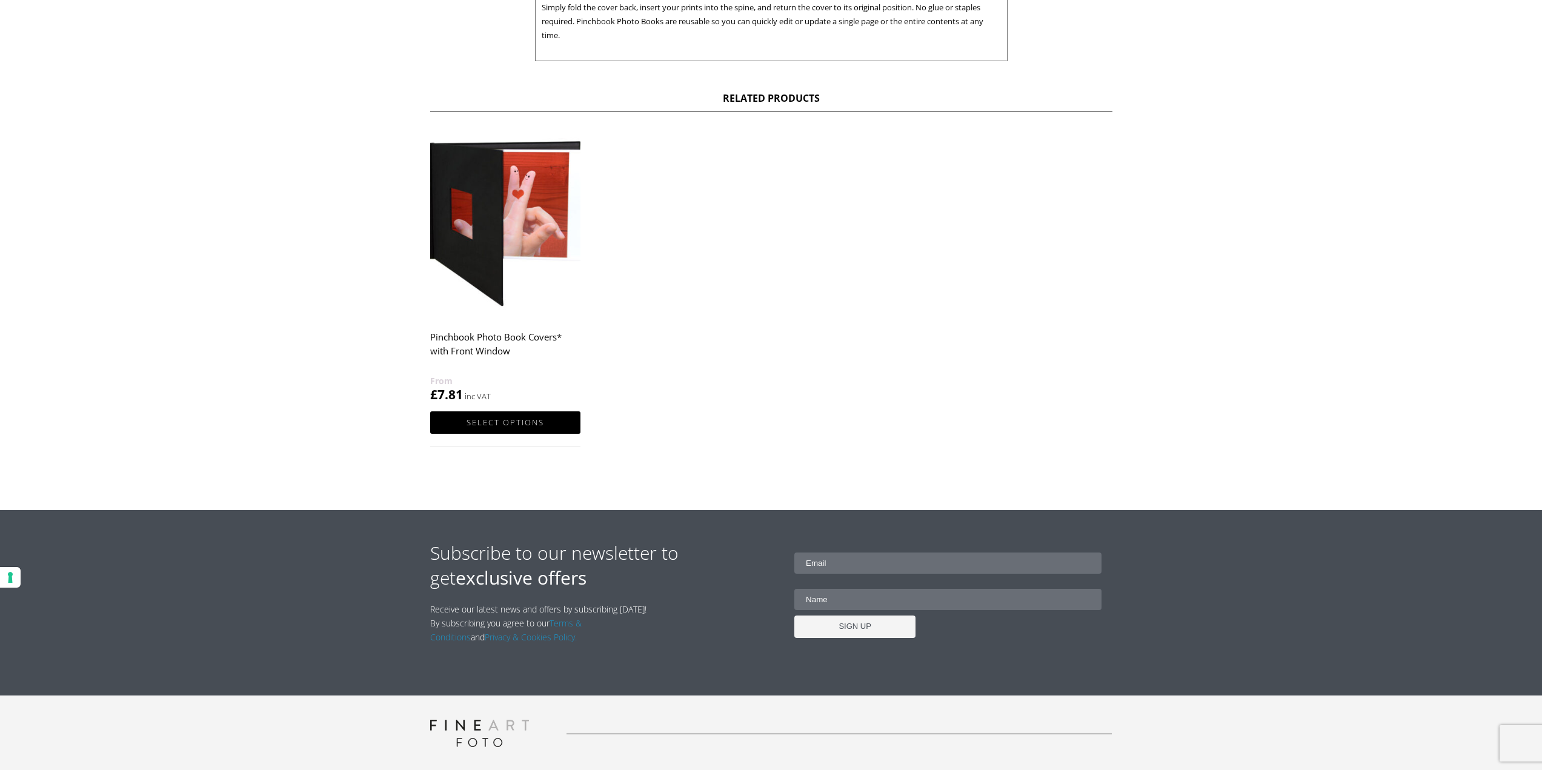
scroll to position [708, 0]
